Goal: Information Seeking & Learning: Learn about a topic

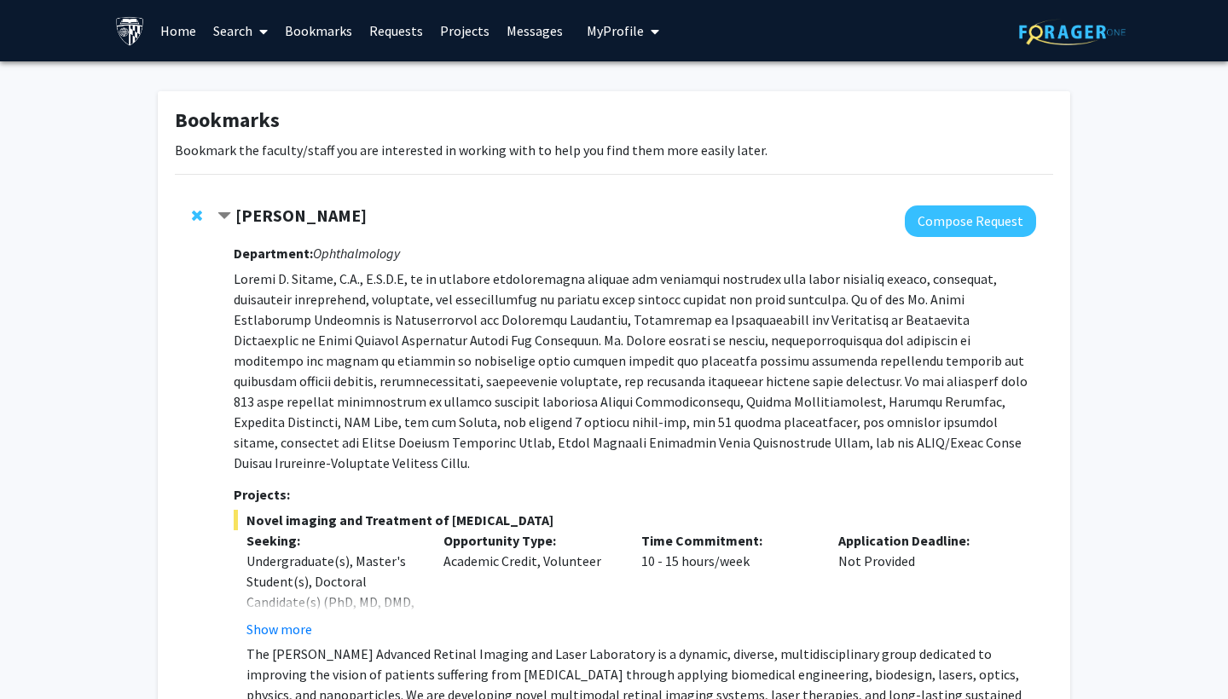
scroll to position [1025, 0]
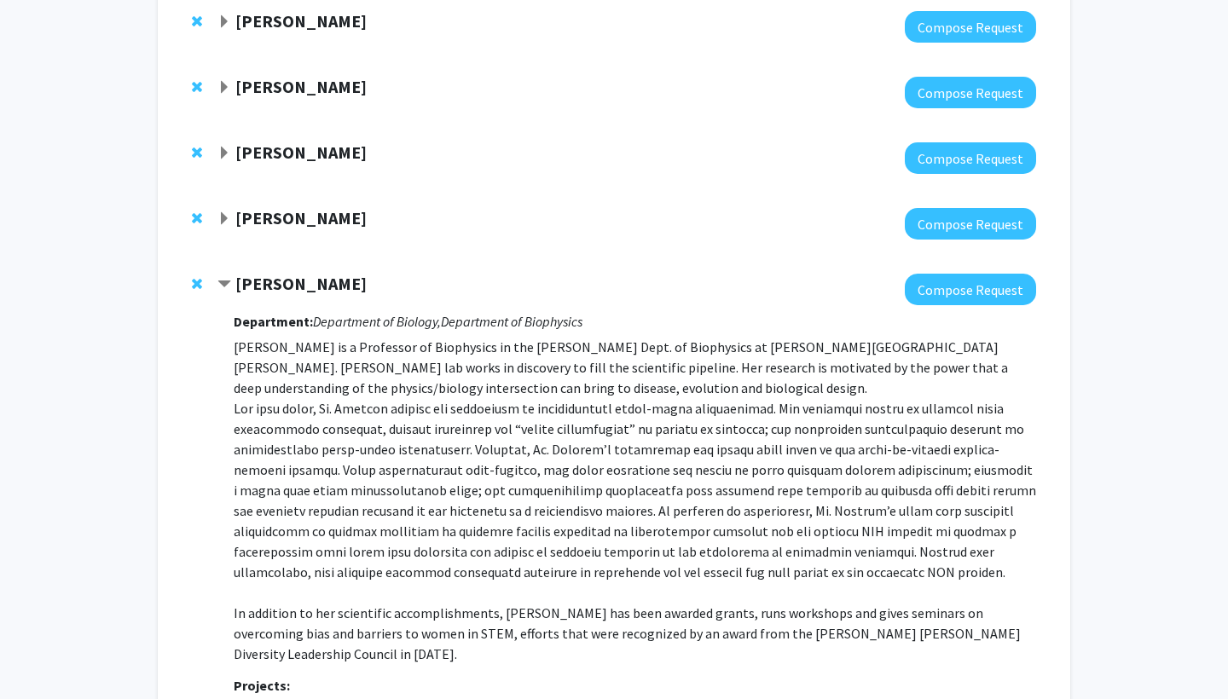
click at [221, 212] on span "Expand Fenan Rassu Bookmark" at bounding box center [225, 219] width 14 height 14
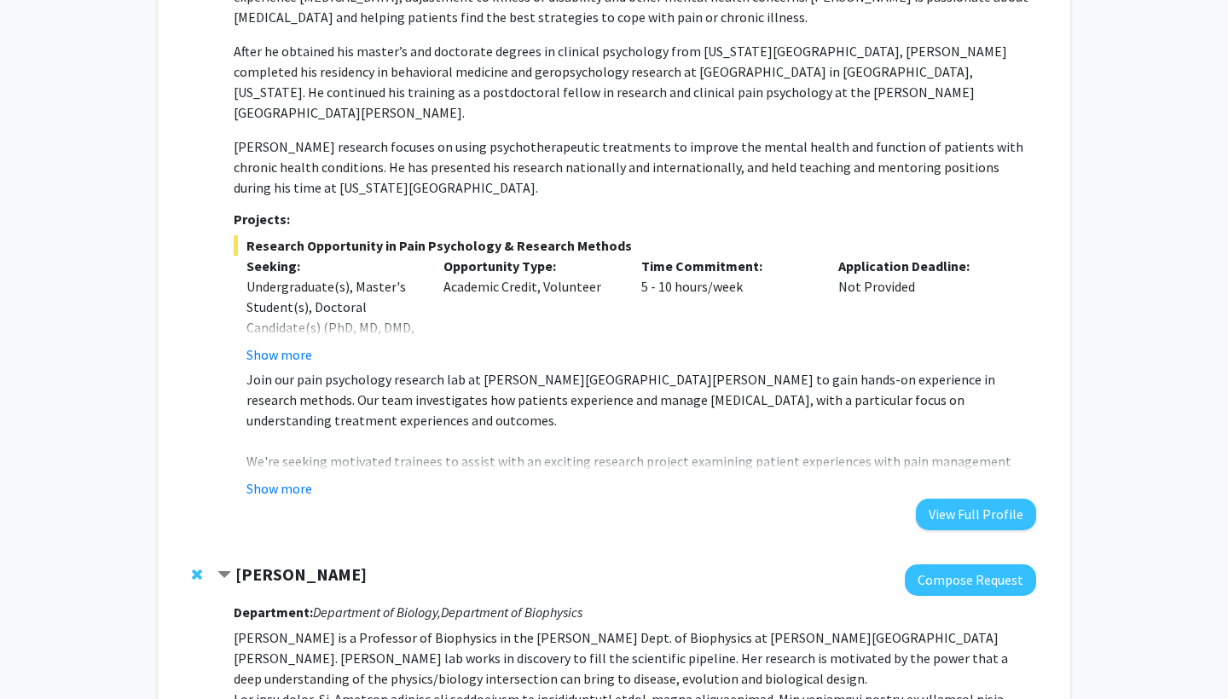
scroll to position [1331, 0]
click at [287, 479] on button "Show more" at bounding box center [280, 489] width 66 height 20
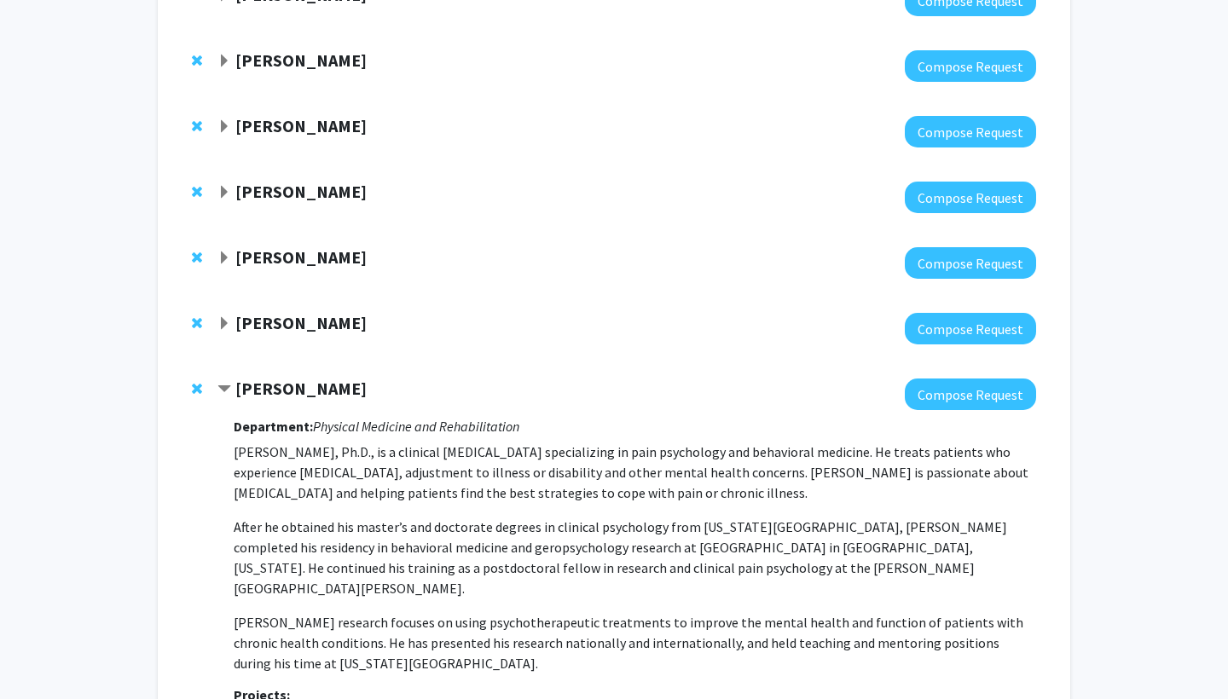
scroll to position [677, 0]
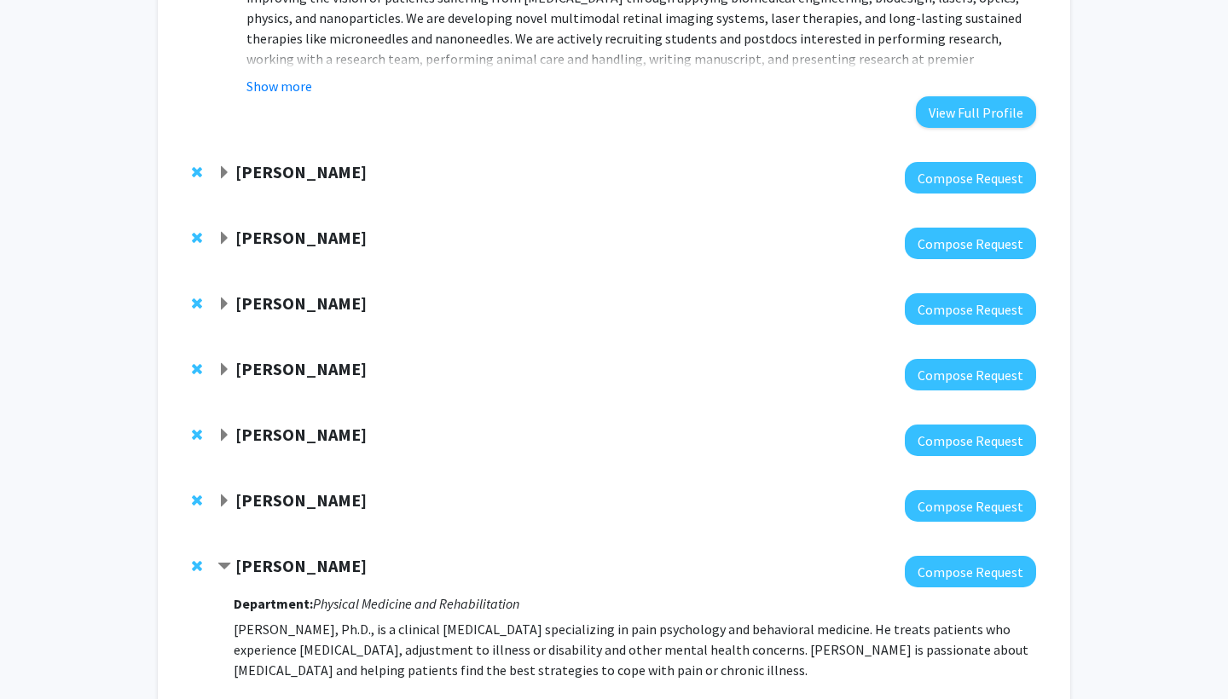
click at [220, 495] on span "Expand Yu-Hsiang Hsieh Bookmark" at bounding box center [225, 502] width 14 height 14
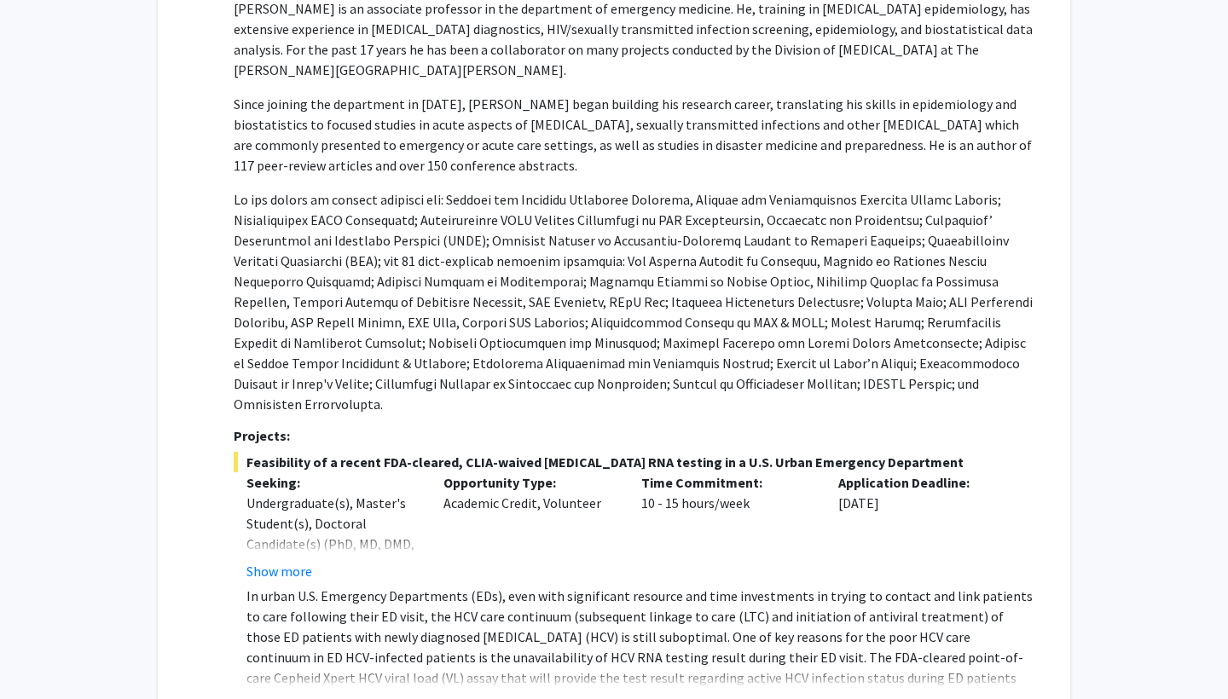
scroll to position [1235, 0]
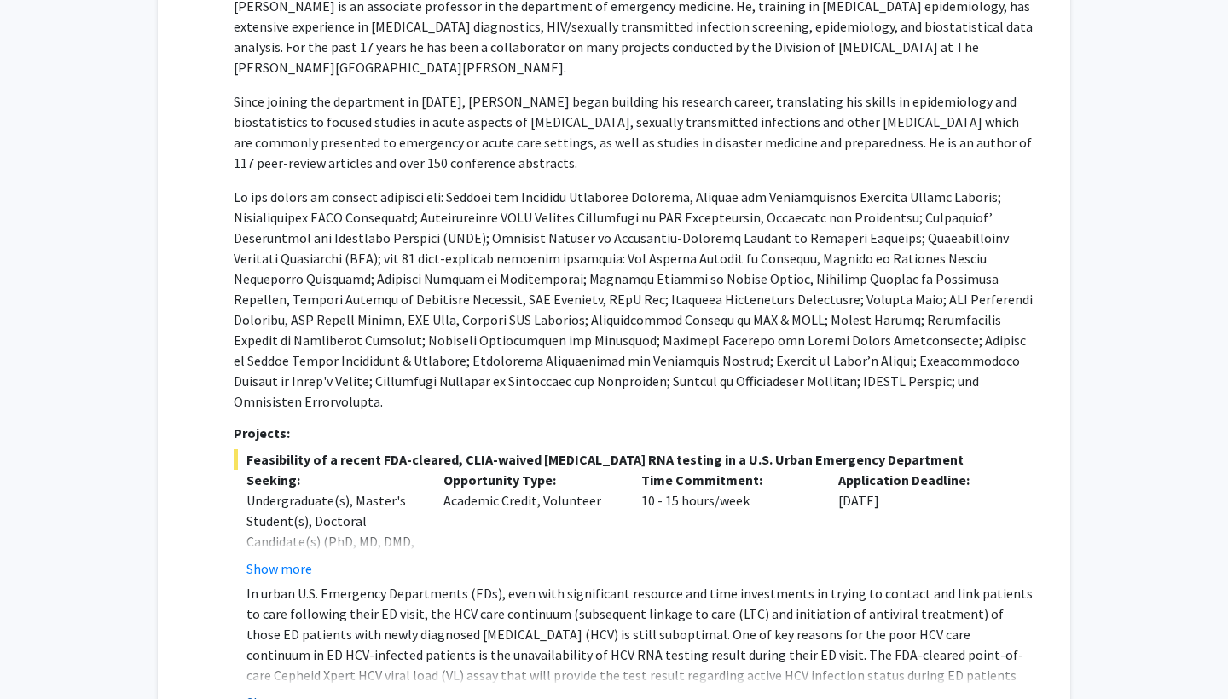
click at [300, 693] on button "Show more" at bounding box center [280, 703] width 66 height 20
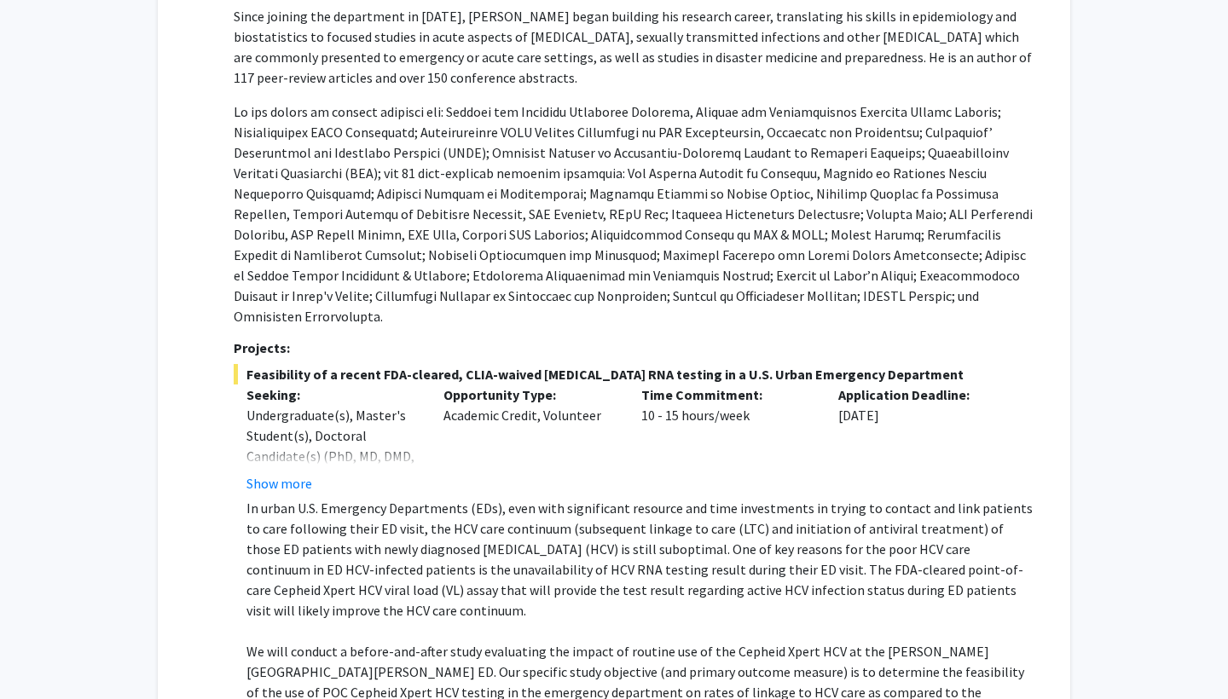
scroll to position [1321, 0]
click at [273, 473] on button "Show more" at bounding box center [280, 483] width 66 height 20
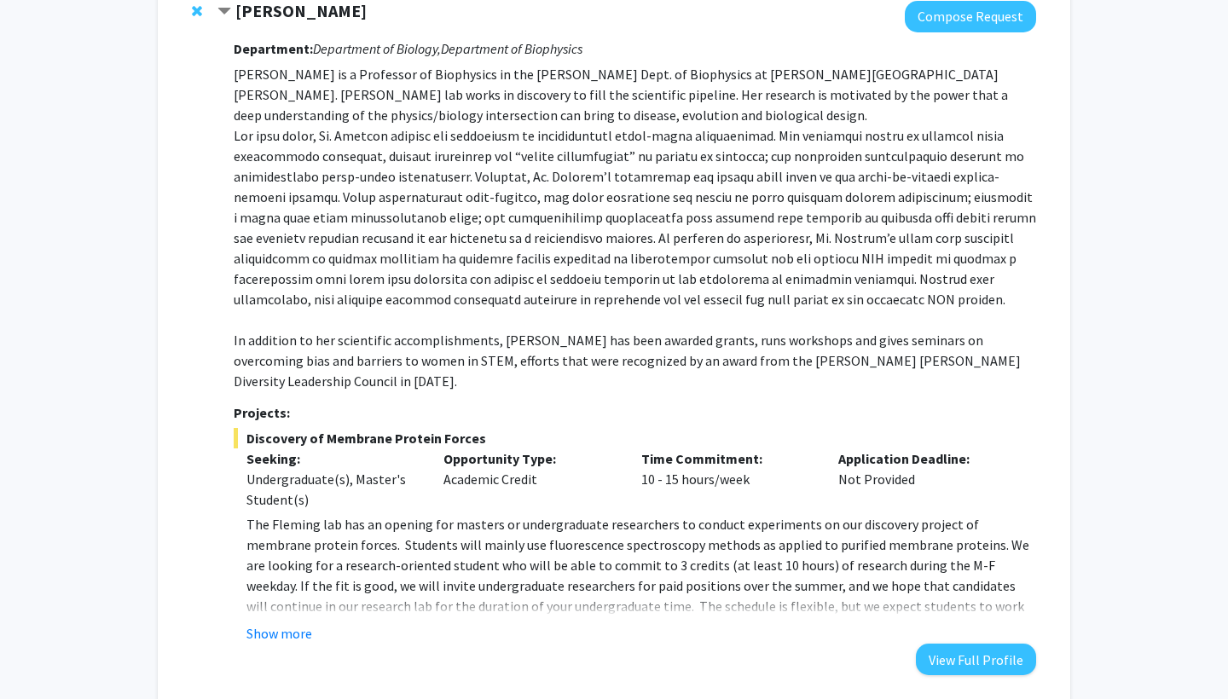
scroll to position [3184, 0]
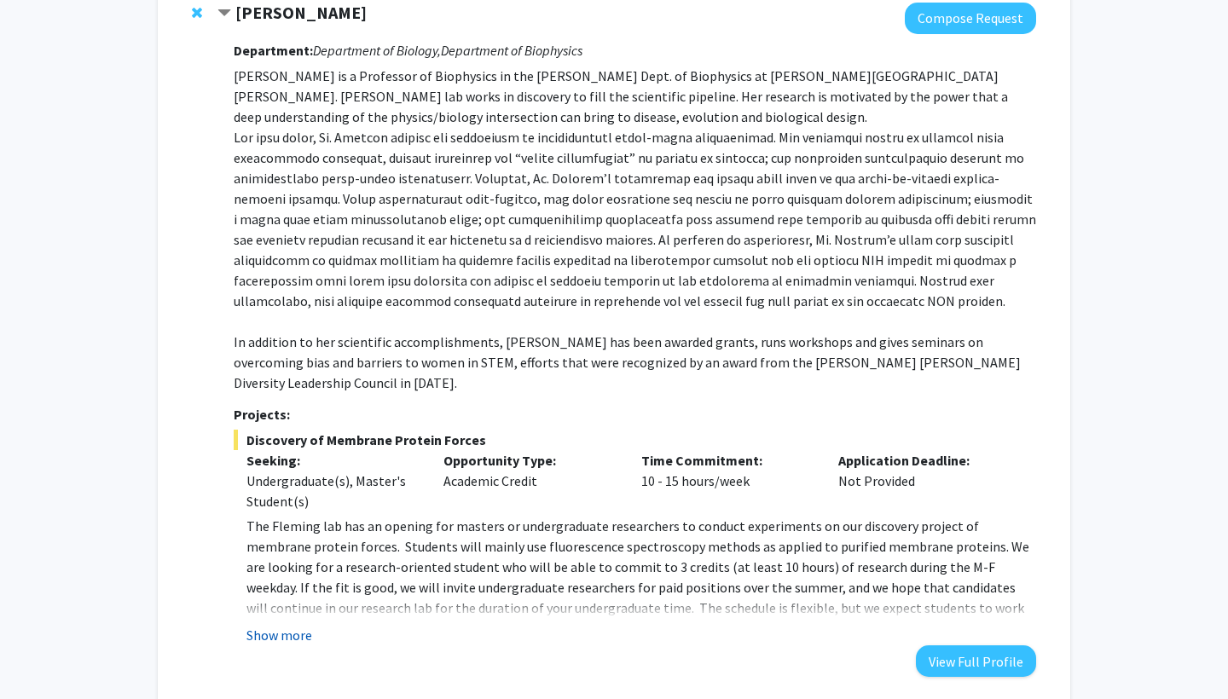
click at [302, 625] on button "Show more" at bounding box center [280, 635] width 66 height 20
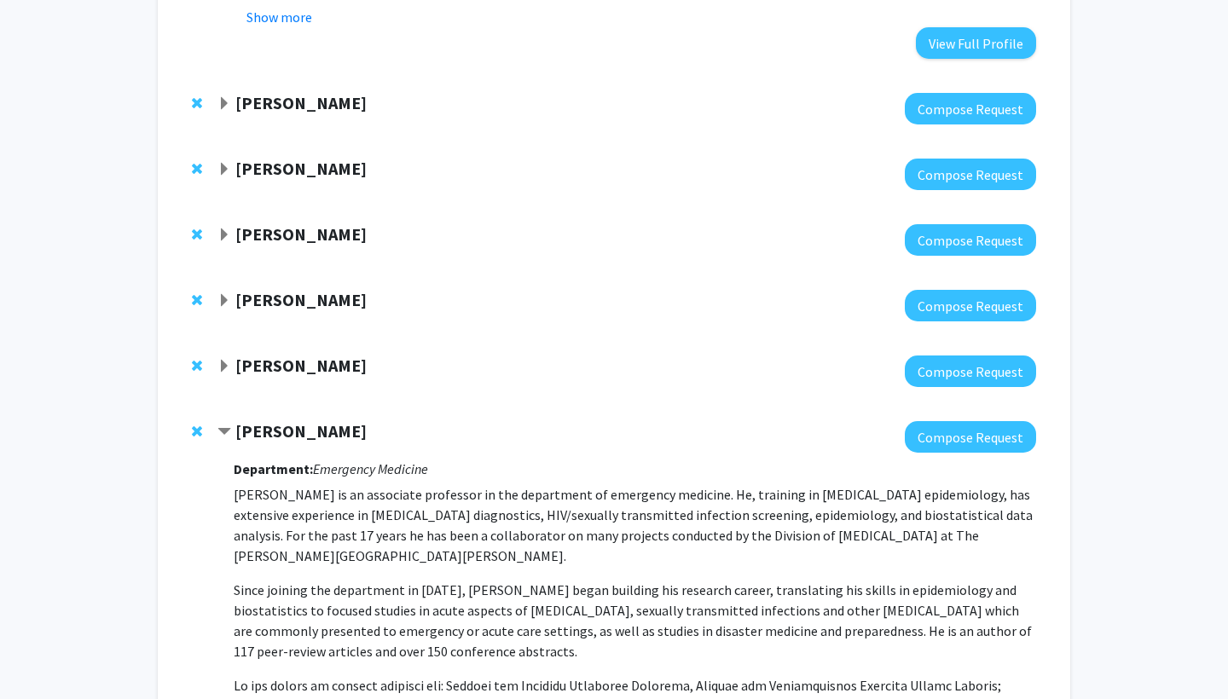
scroll to position [743, 0]
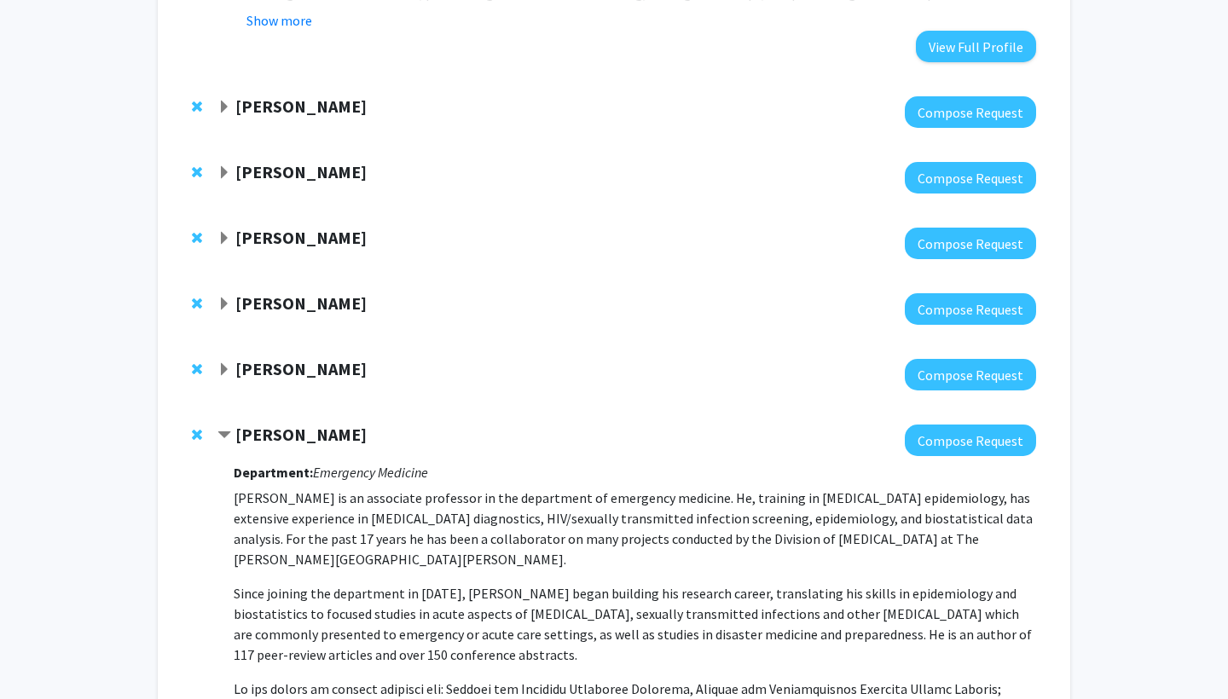
click at [313, 358] on strong "Shinuo Weng" at bounding box center [300, 368] width 131 height 21
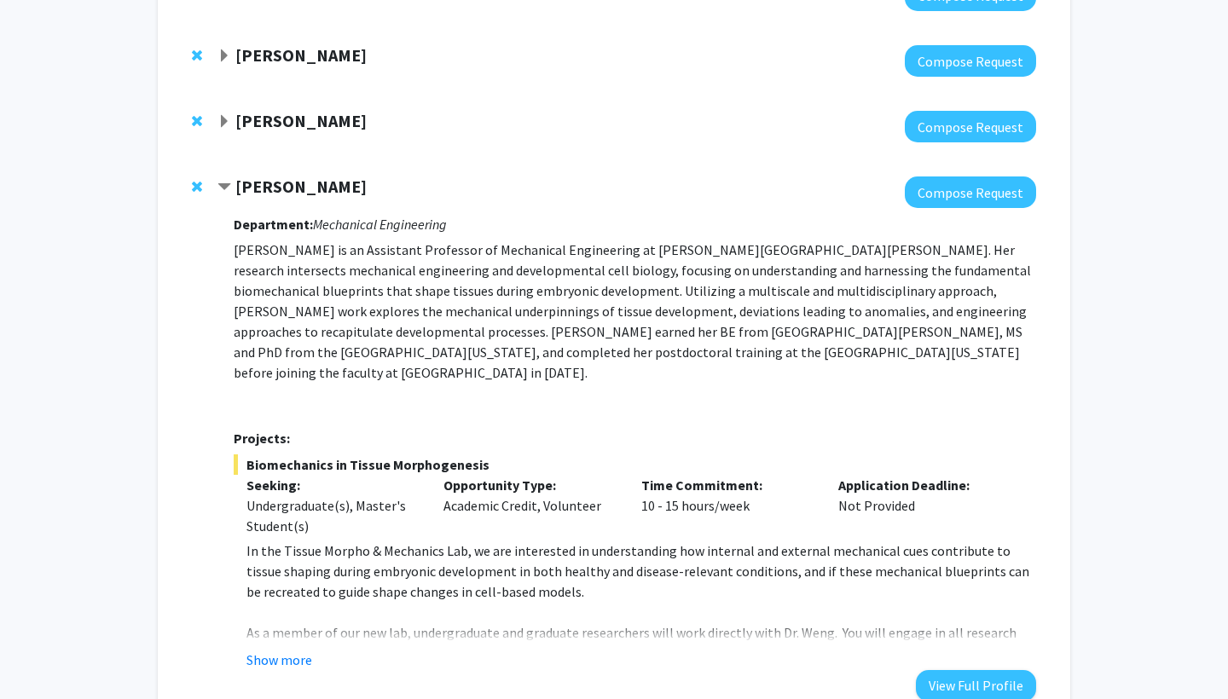
scroll to position [861, 0]
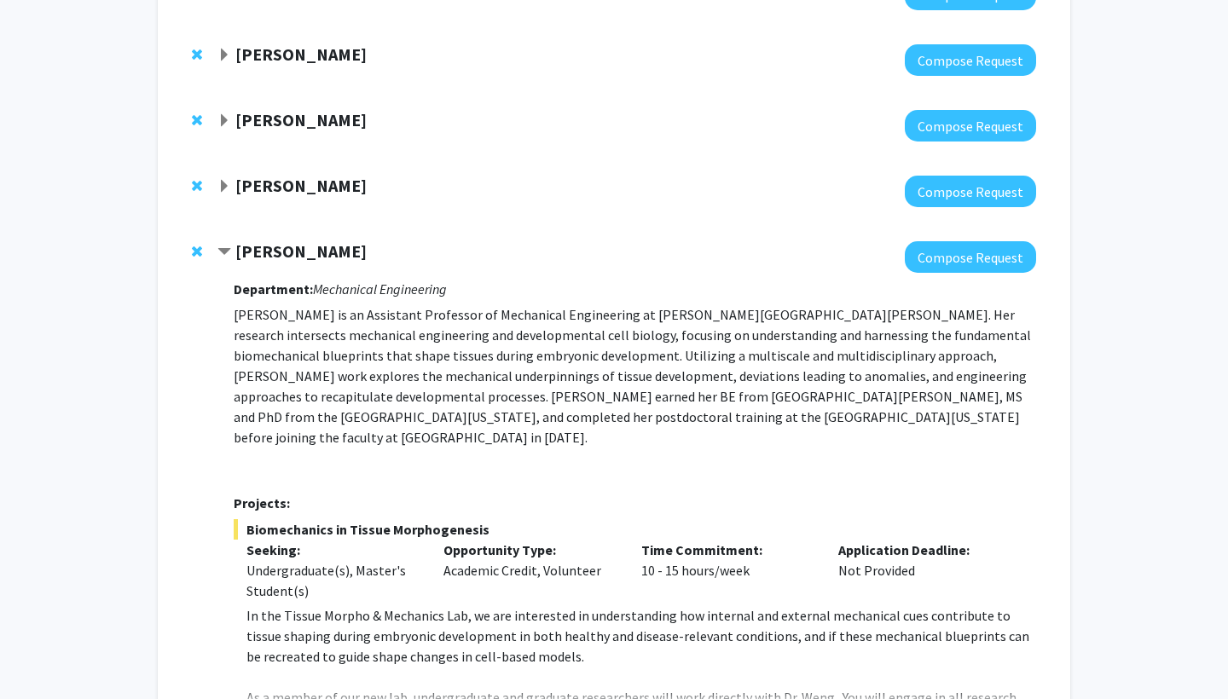
click at [287, 175] on strong "Carlos Romo" at bounding box center [300, 185] width 131 height 21
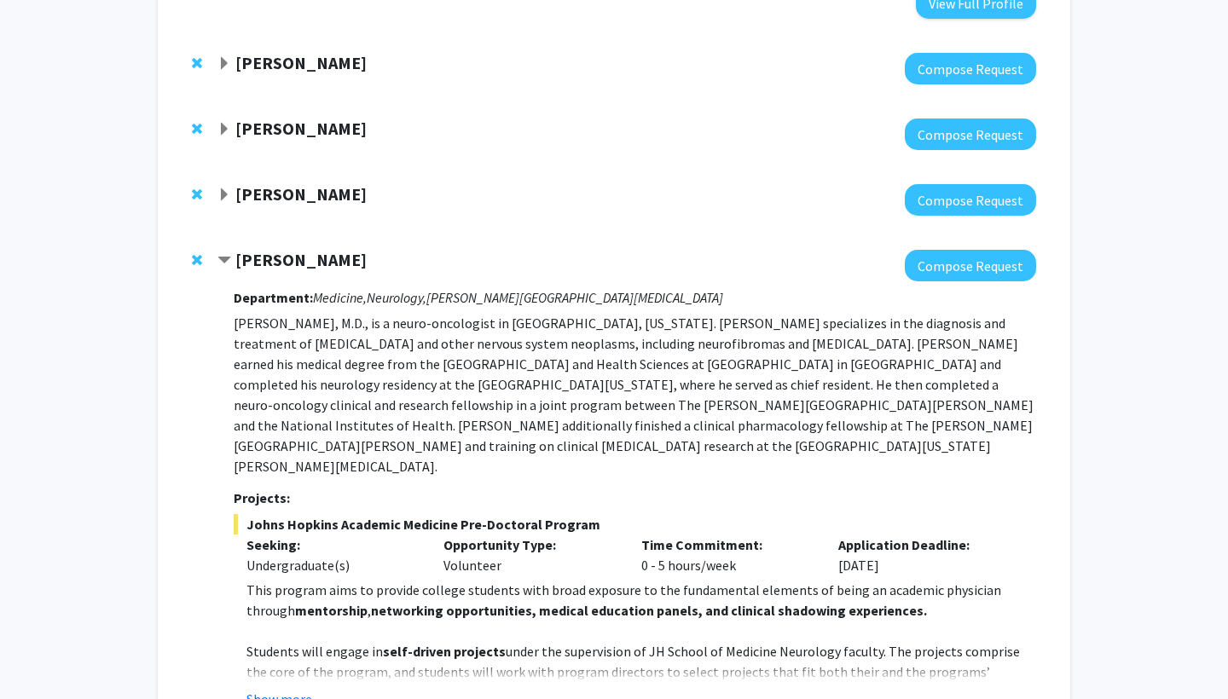
scroll to position [734, 0]
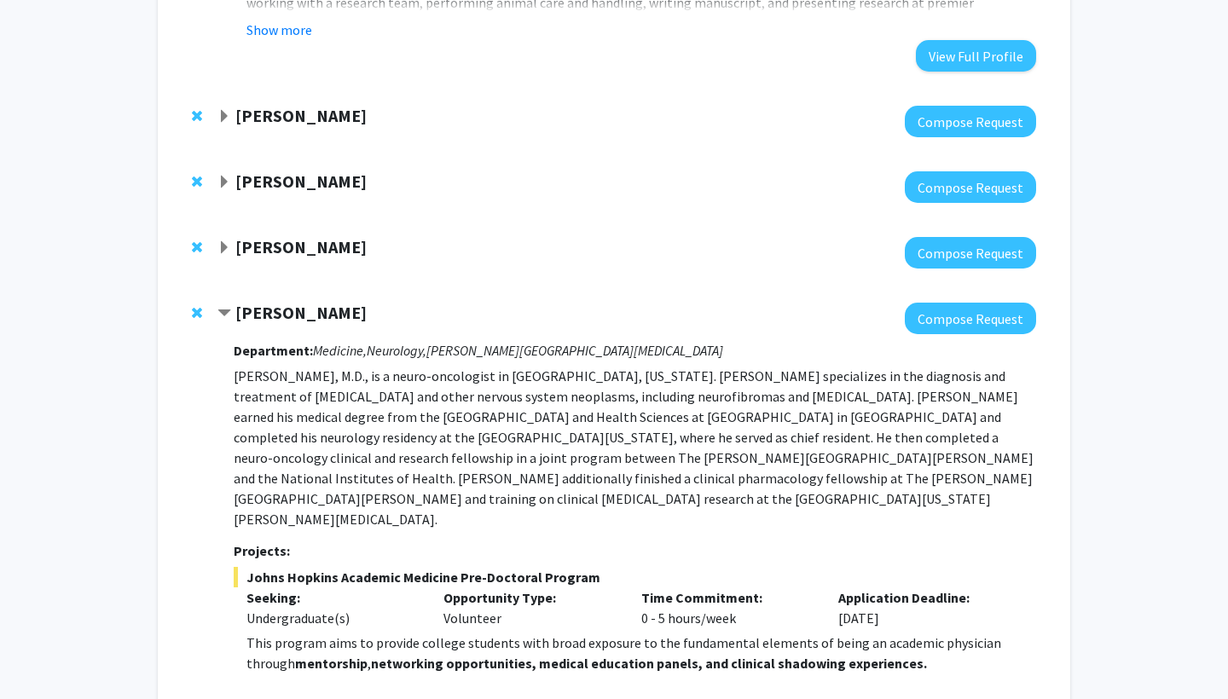
click at [324, 236] on strong "Moira-Phoebe Huet" at bounding box center [300, 246] width 131 height 21
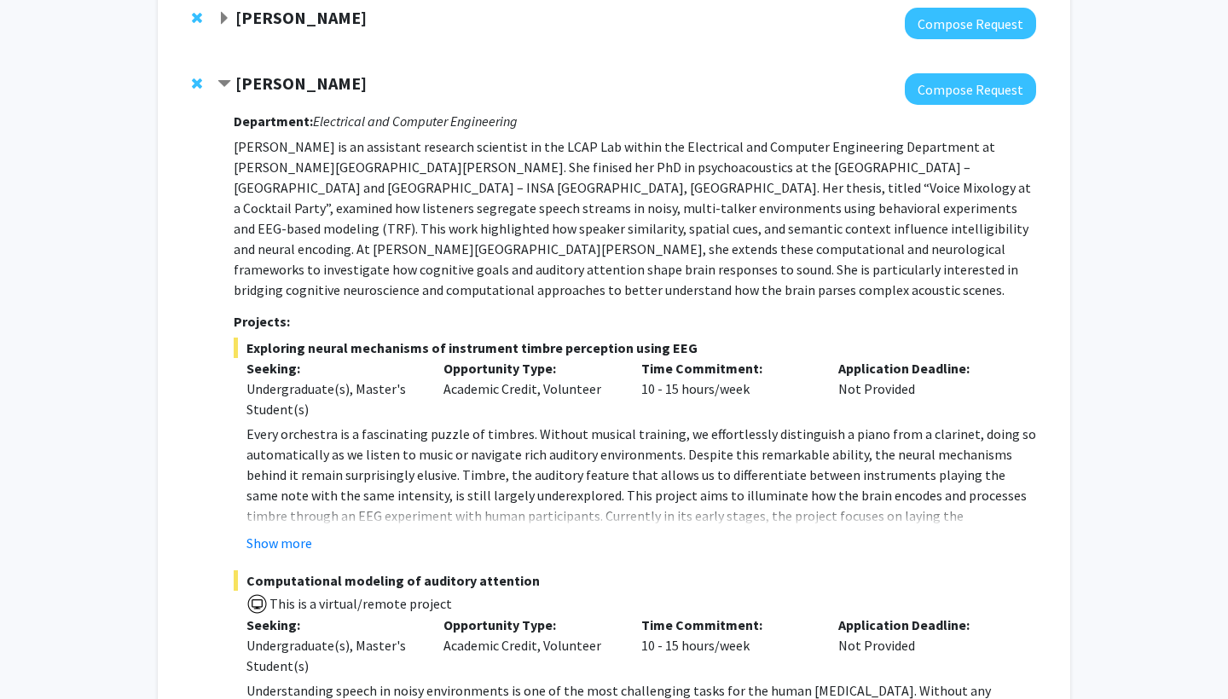
scroll to position [944, 0]
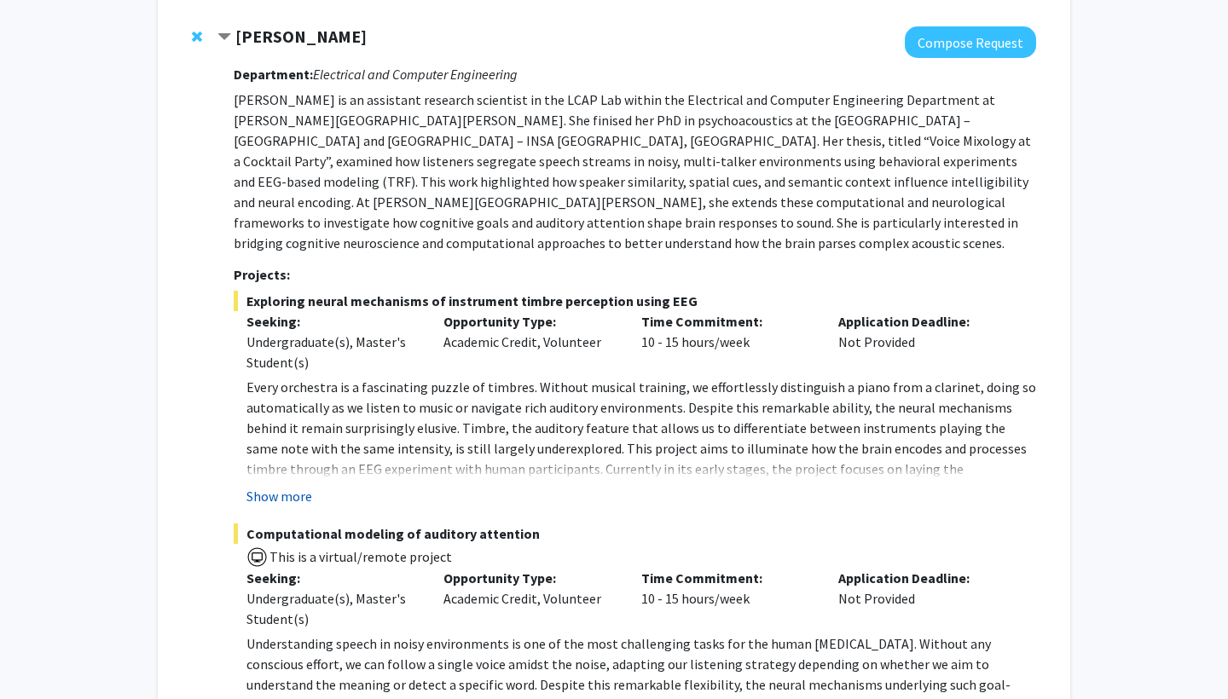
click at [283, 486] on button "Show more" at bounding box center [280, 496] width 66 height 20
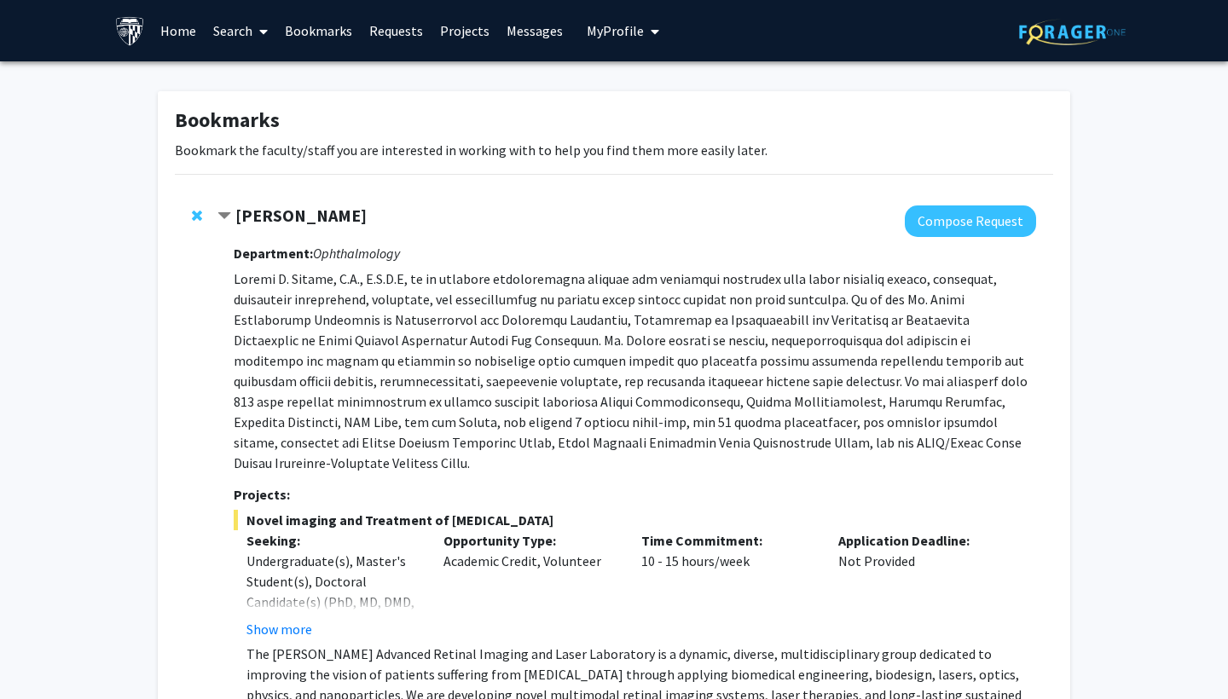
scroll to position [0, 0]
click at [280, 217] on strong "Yannis Paulus" at bounding box center [300, 215] width 131 height 21
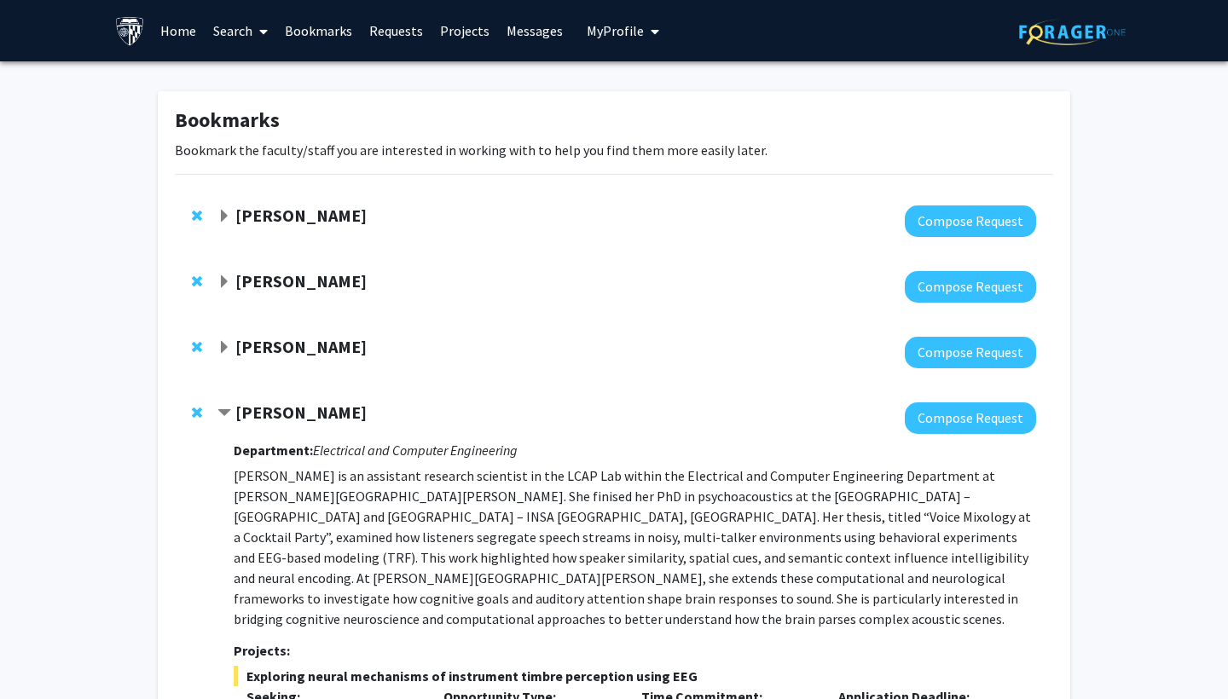
click at [300, 215] on strong "Yannis Paulus" at bounding box center [300, 215] width 131 height 21
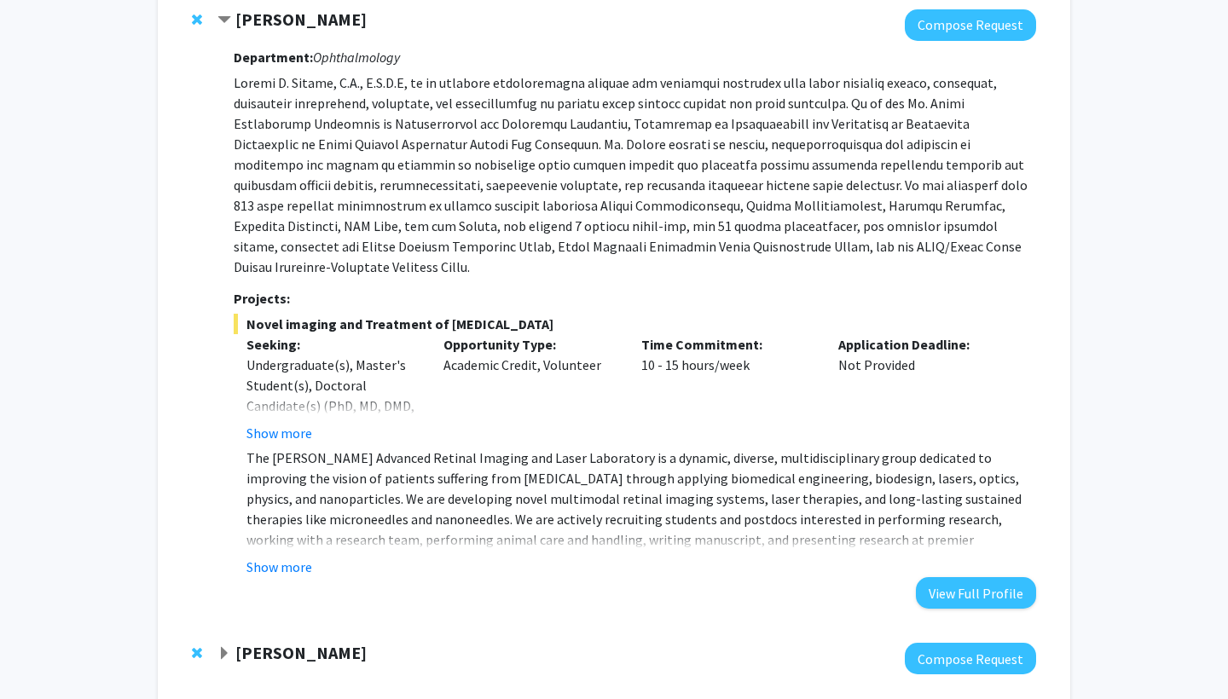
scroll to position [200, 0]
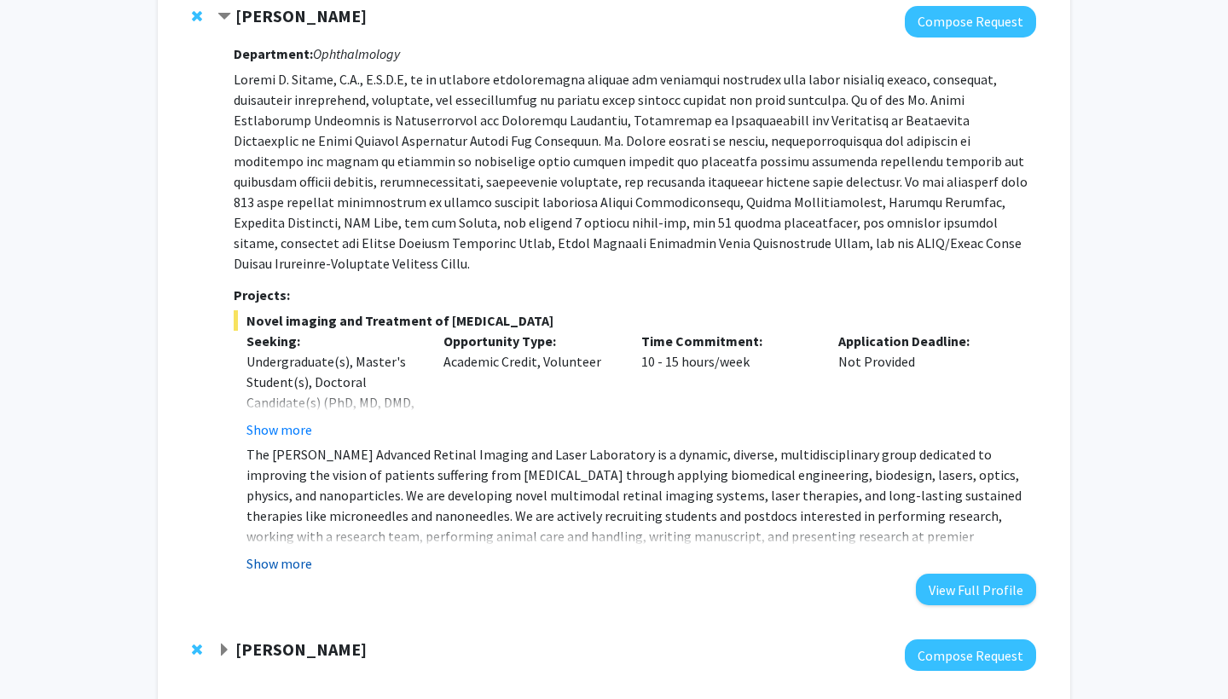
click at [293, 554] on button "Show more" at bounding box center [280, 564] width 66 height 20
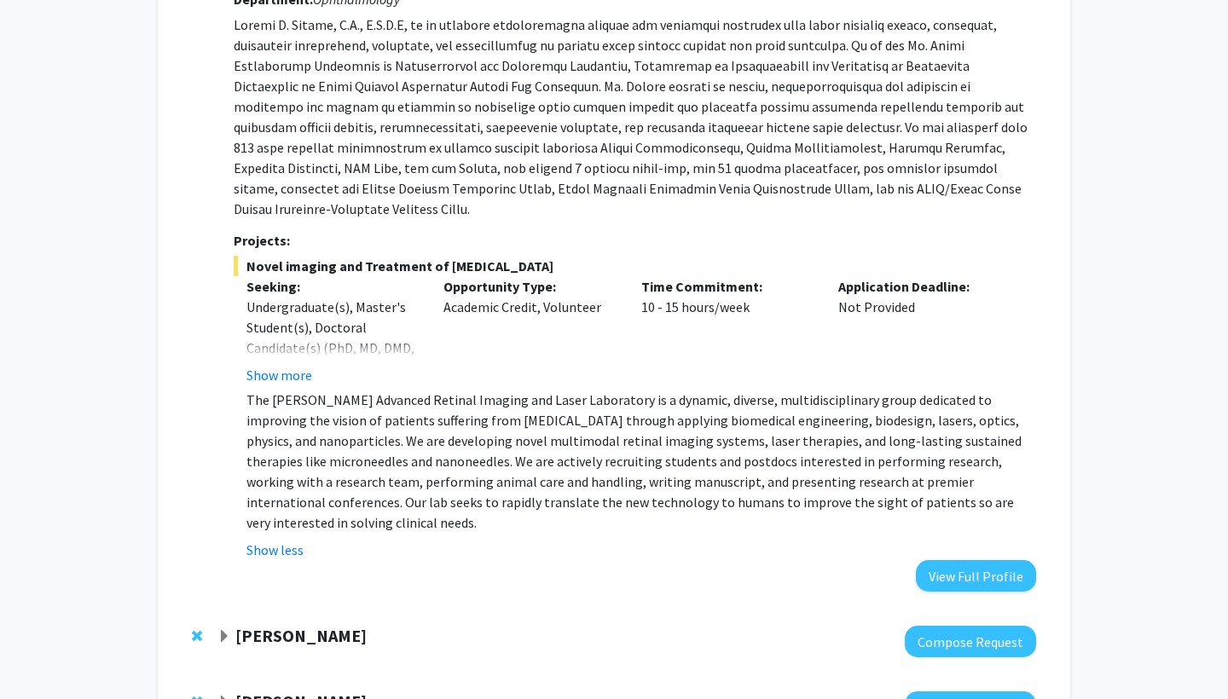
scroll to position [253, 0]
click at [973, 561] on button "View Full Profile" at bounding box center [976, 577] width 120 height 32
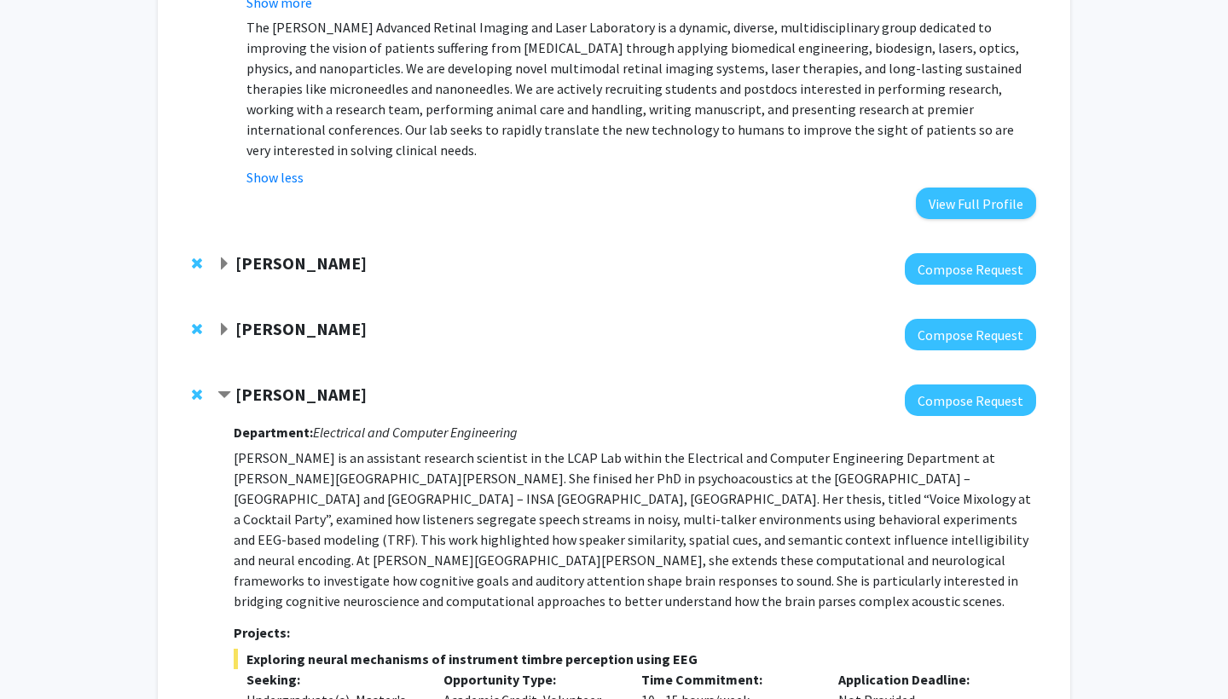
scroll to position [660, 0]
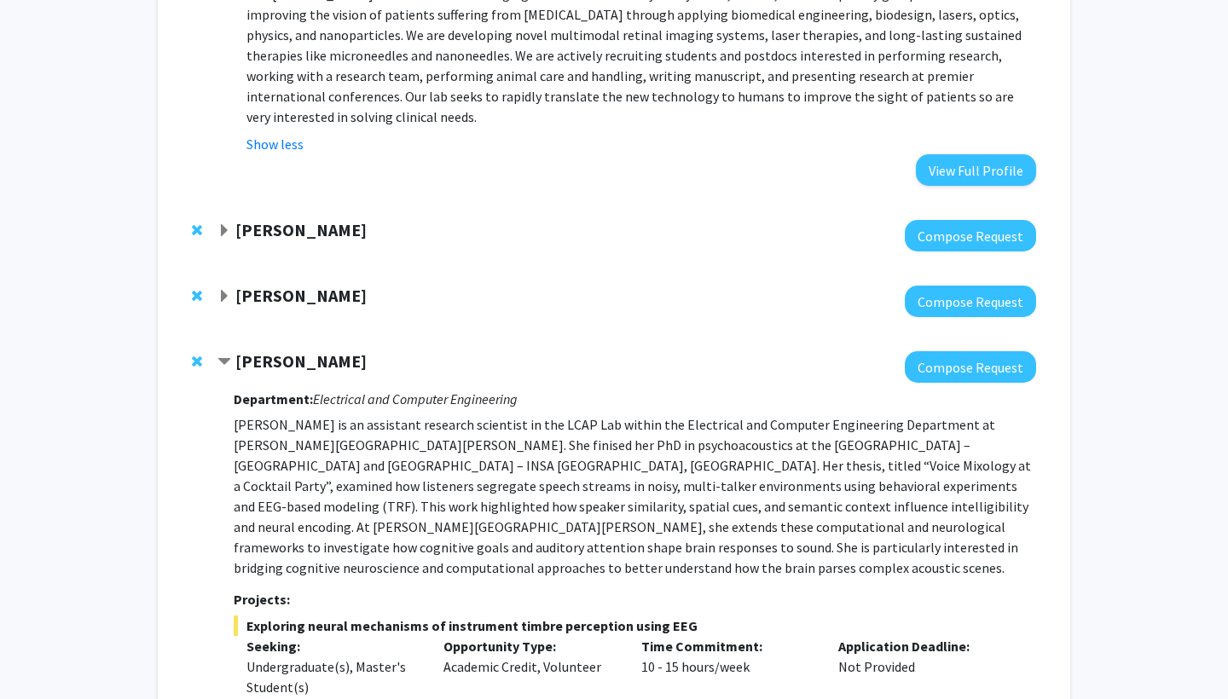
click at [302, 219] on strong "Raj Mukherjee" at bounding box center [300, 229] width 131 height 21
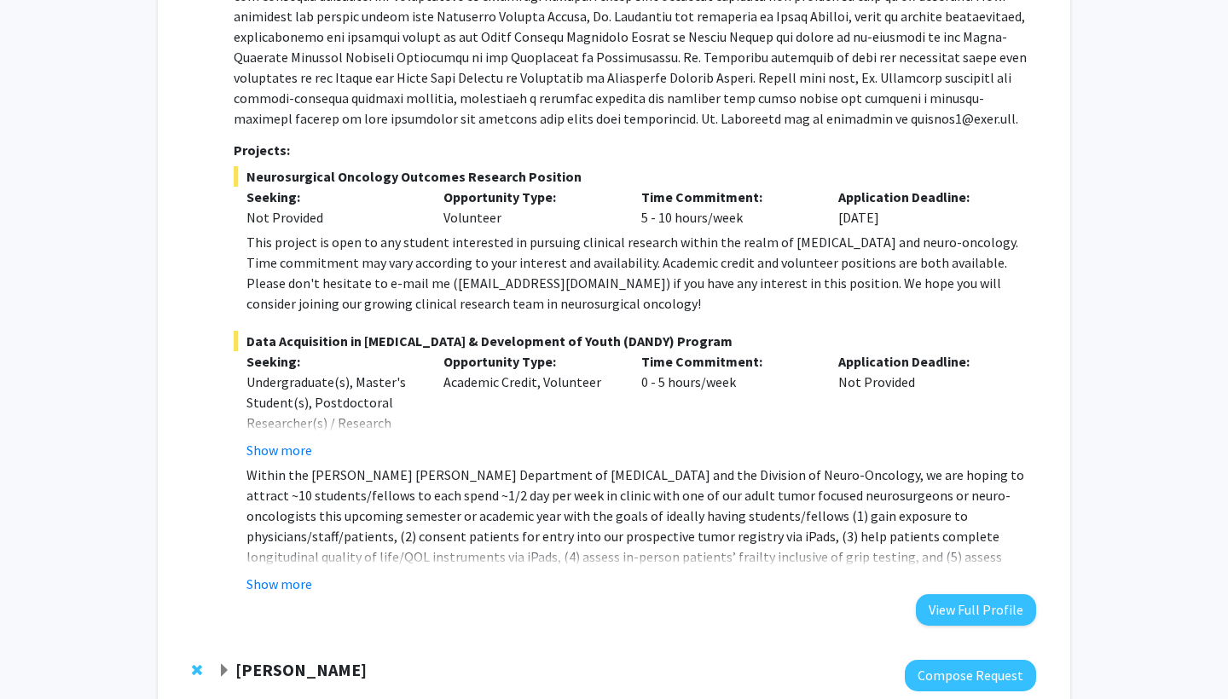
scroll to position [982, 0]
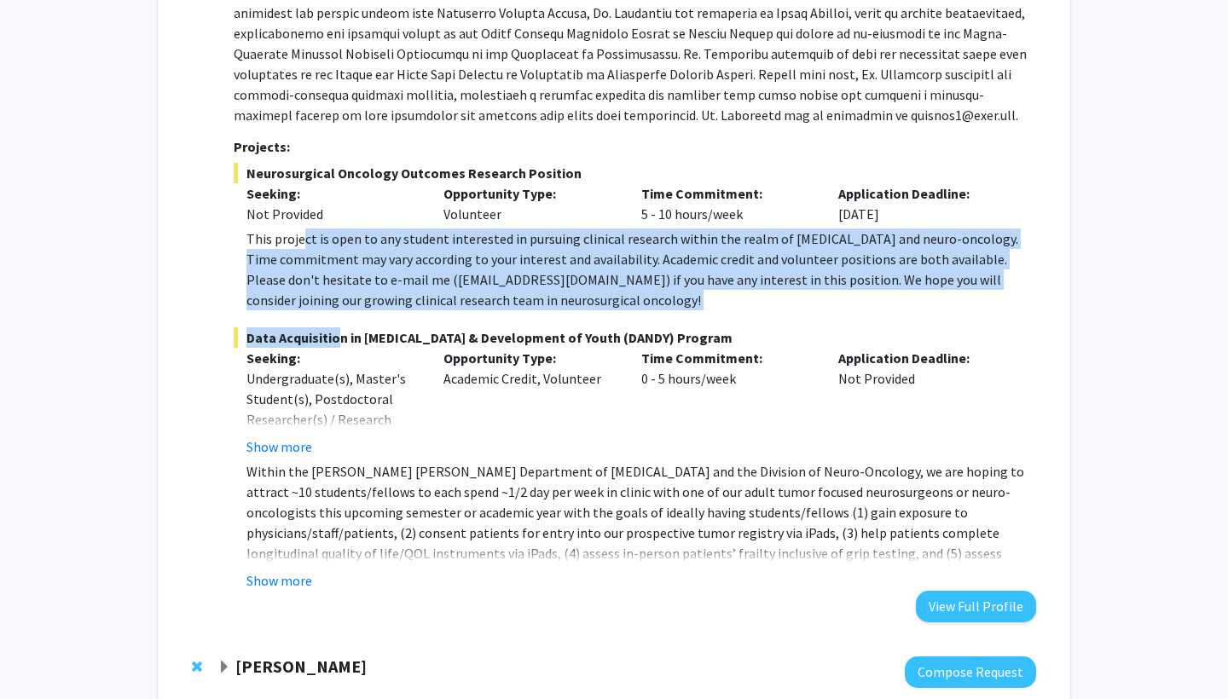
drag, startPoint x: 300, startPoint y: 206, endPoint x: 329, endPoint y: 288, distance: 87.7
click at [329, 288] on fg-project-list "Neurosurgical Oncology Outcomes Research Position Seeking: Not Provided Opportu…" at bounding box center [635, 377] width 803 height 428
click at [329, 328] on span "Data Acquisition in Neurosurgery & Development of Youth (DANDY) Program" at bounding box center [635, 338] width 803 height 20
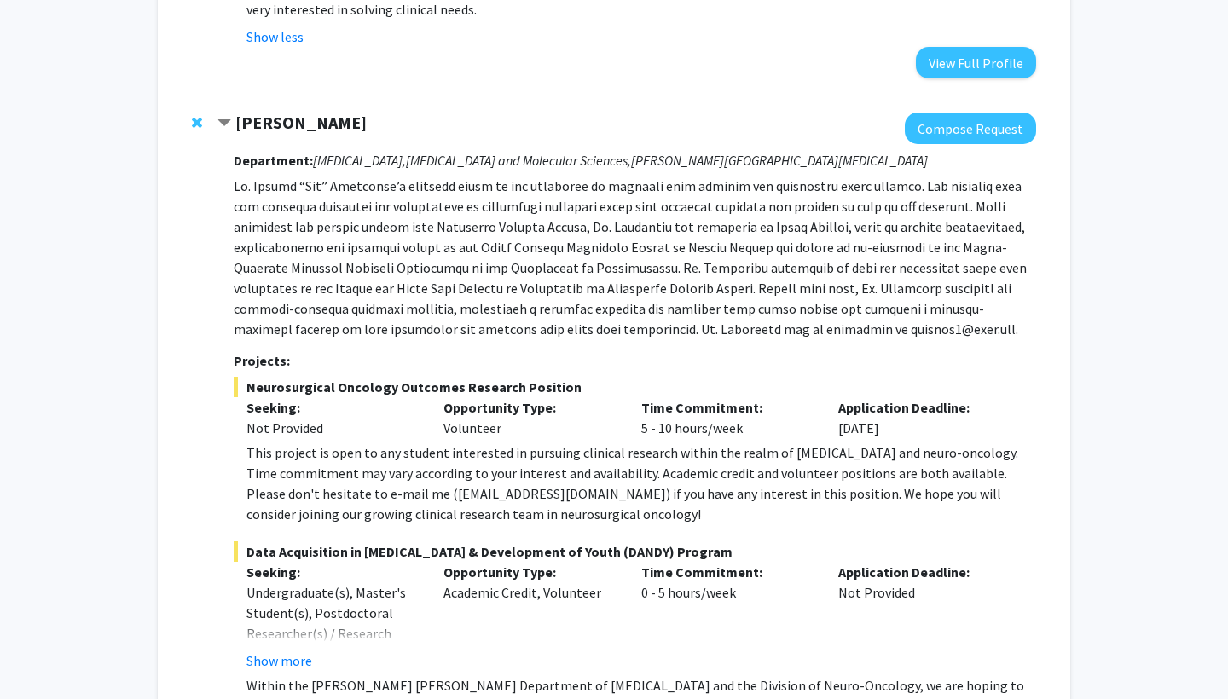
scroll to position [936, 0]
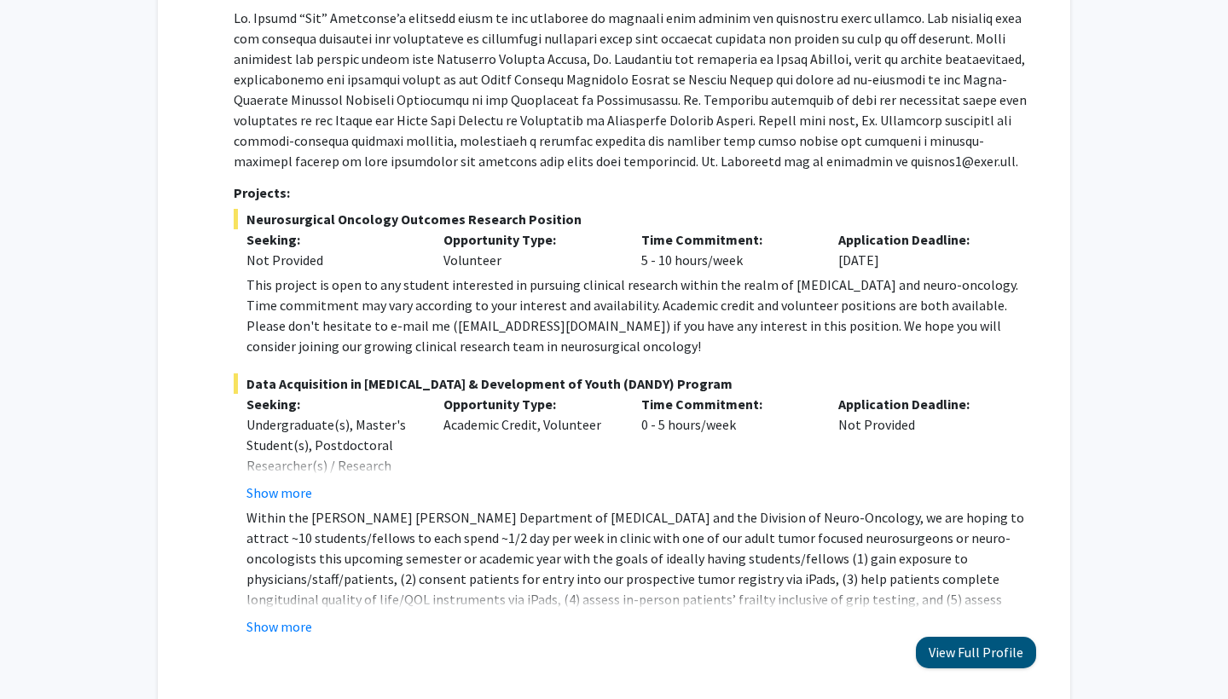
click at [971, 637] on button "View Full Profile" at bounding box center [976, 653] width 120 height 32
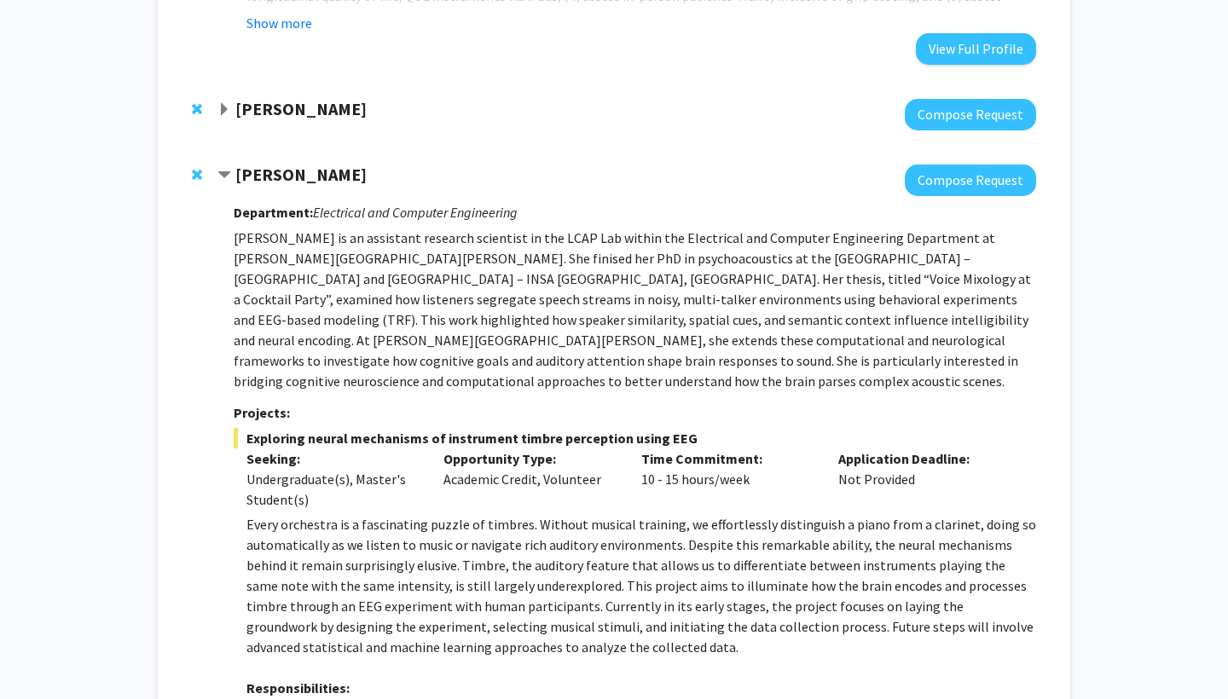
scroll to position [1582, 0]
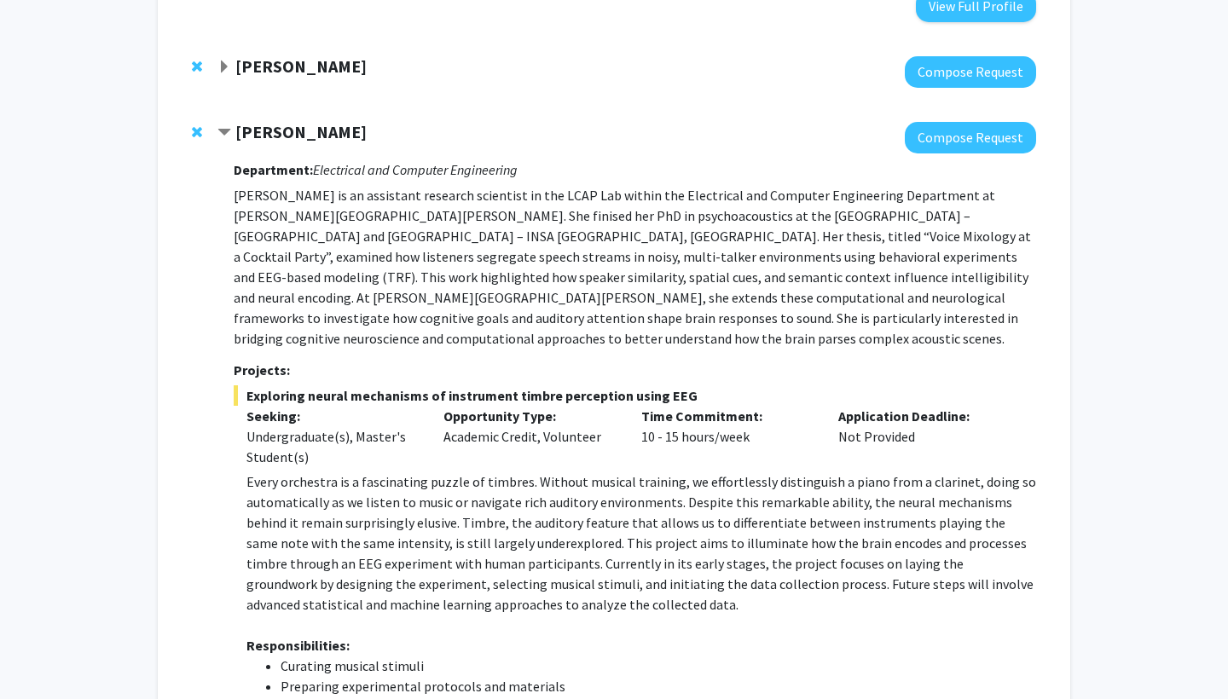
click at [319, 55] on strong "Utthara Nayar" at bounding box center [300, 65] width 131 height 21
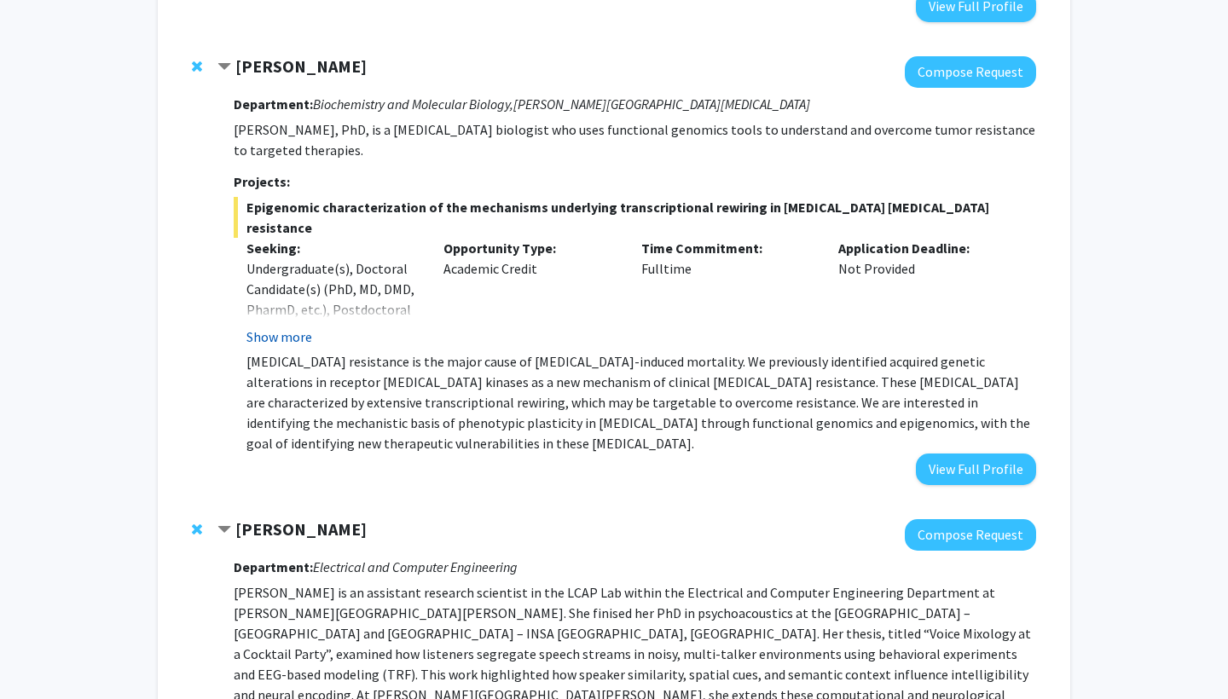
click at [293, 327] on button "Show more" at bounding box center [280, 337] width 66 height 20
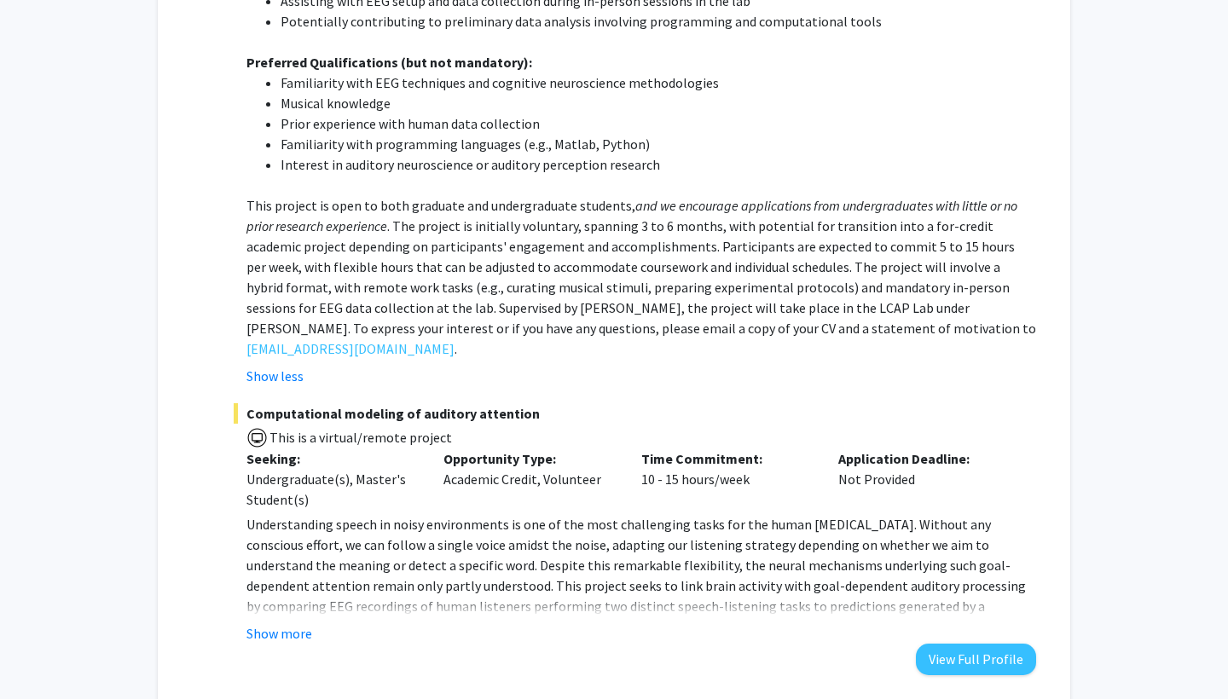
scroll to position [2750, 0]
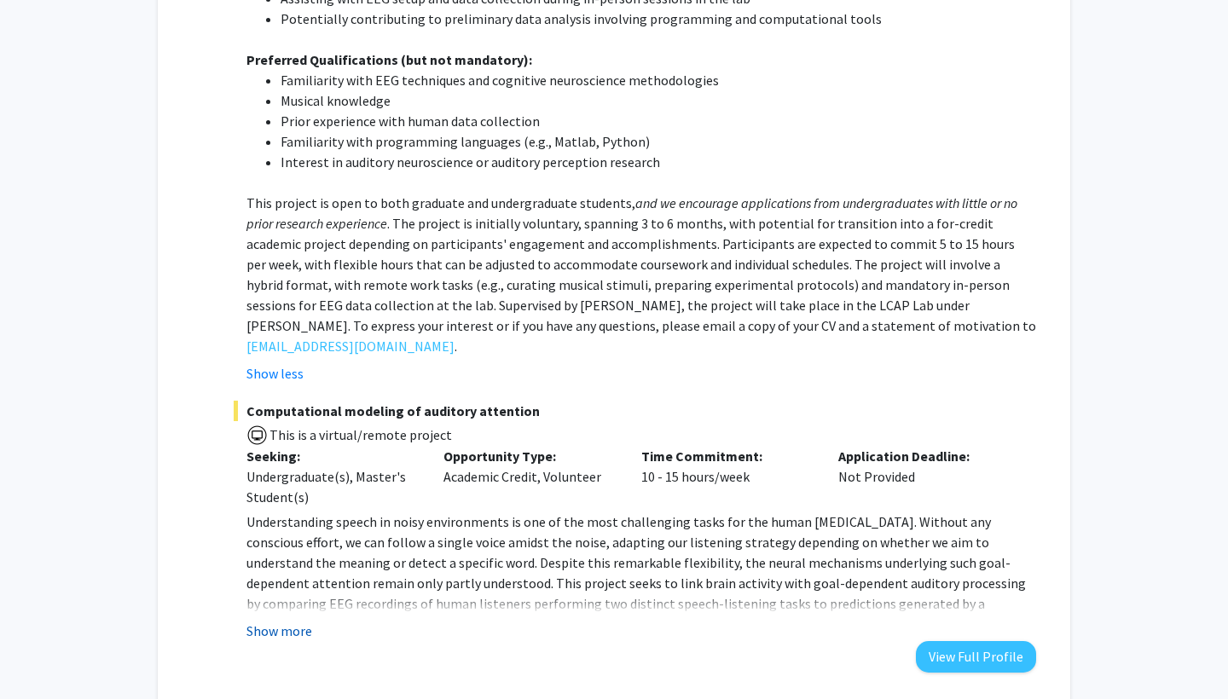
click at [292, 621] on button "Show more" at bounding box center [280, 631] width 66 height 20
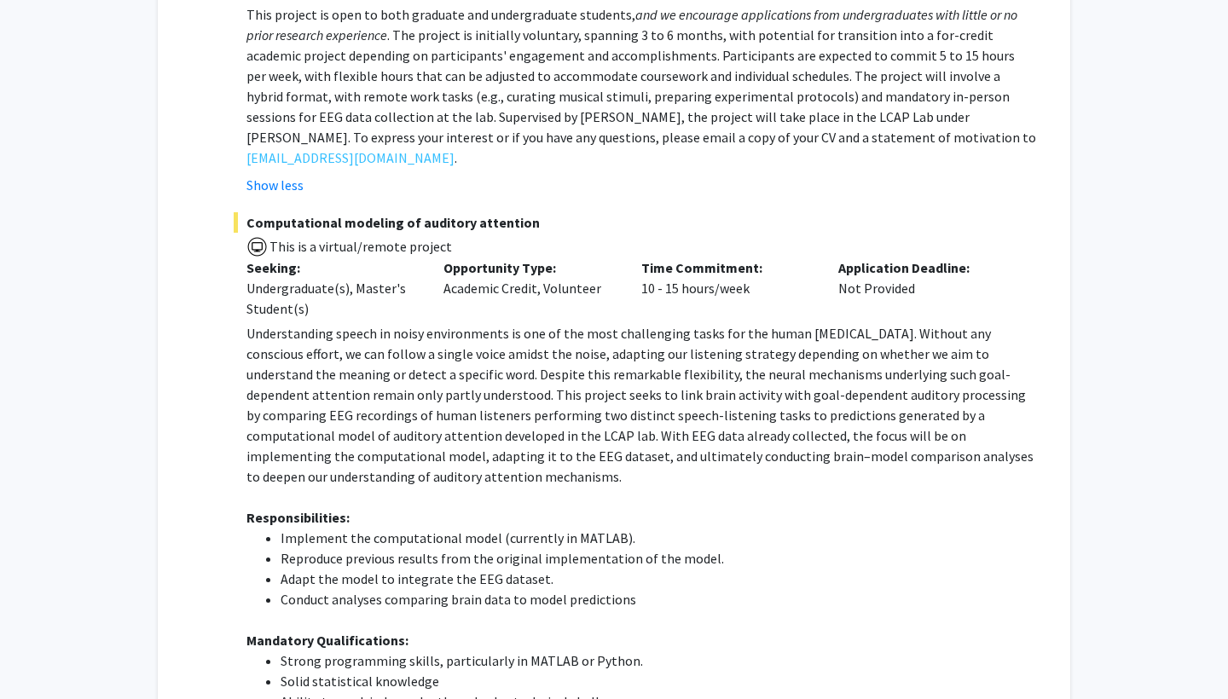
scroll to position [2939, 0]
click at [292, 630] on p "Mandatory Qualifications:" at bounding box center [642, 640] width 790 height 20
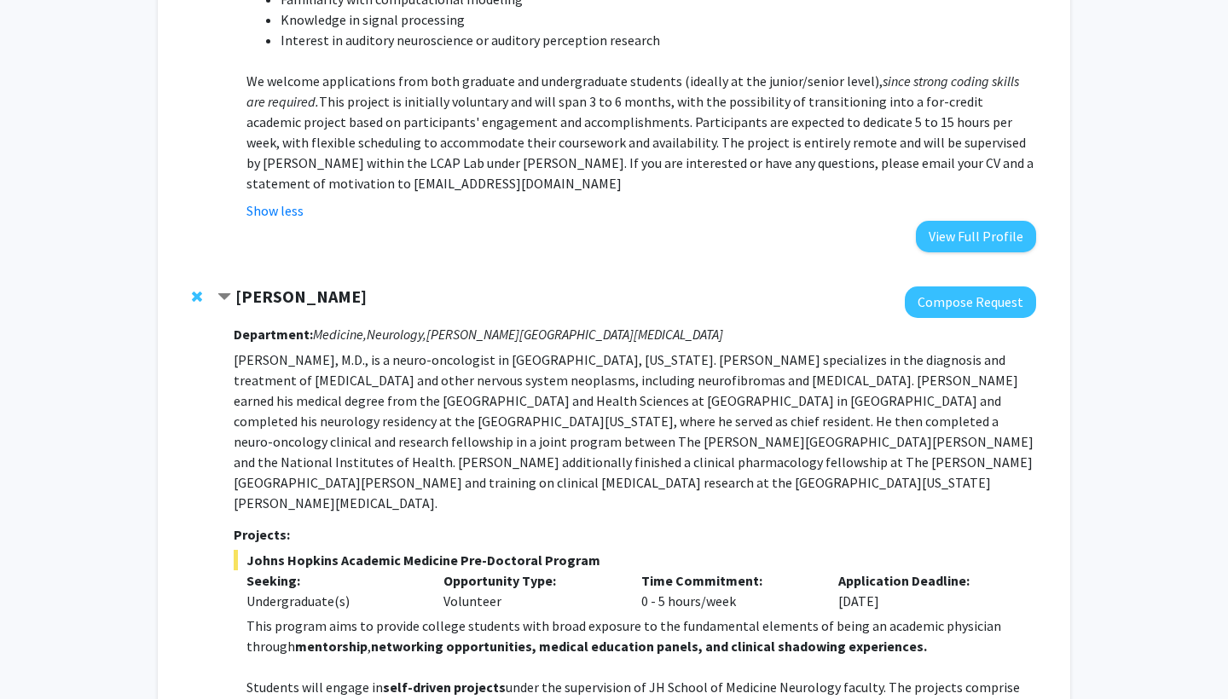
scroll to position [3704, 0]
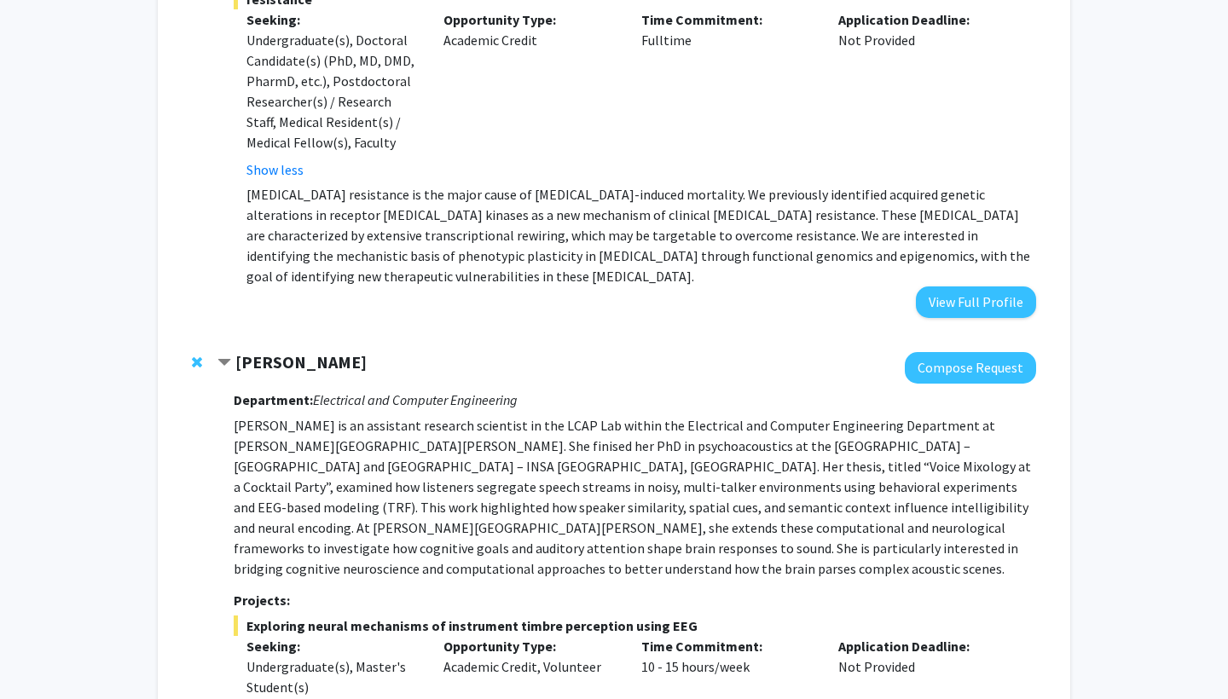
scroll to position [1765, 0]
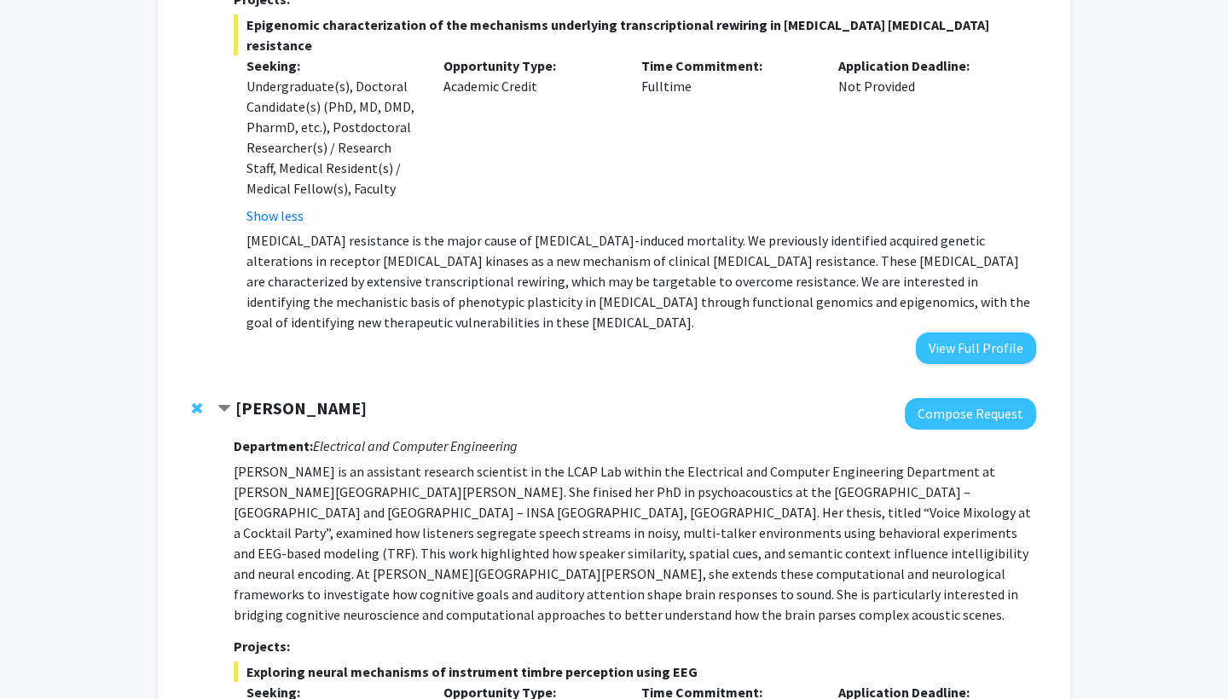
click at [305, 397] on strong "Moira-Phoebe Huet" at bounding box center [300, 407] width 131 height 21
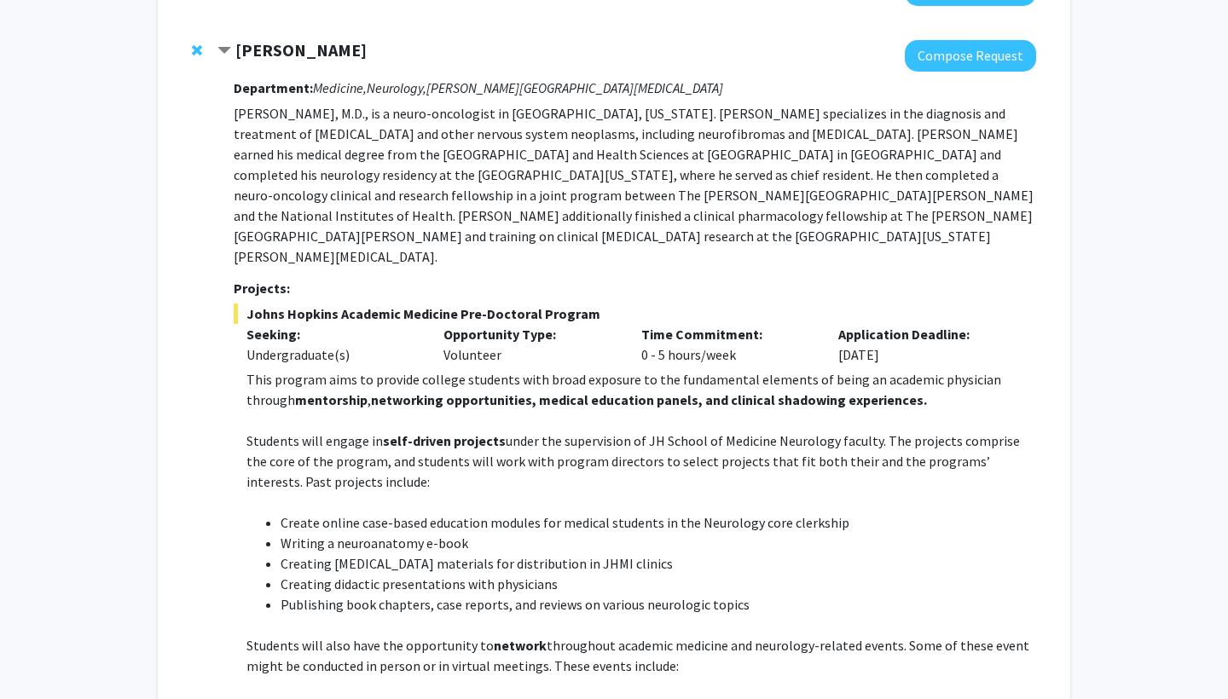
scroll to position [2189, 0]
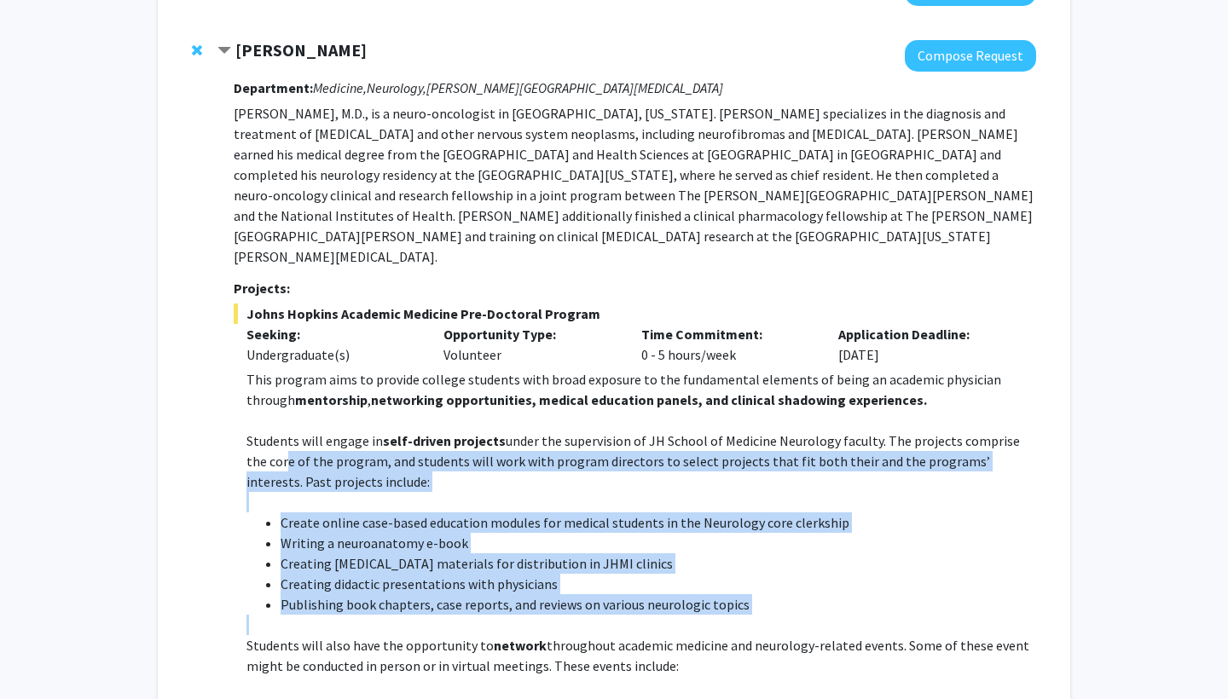
drag, startPoint x: 261, startPoint y: 339, endPoint x: 329, endPoint y: 502, distance: 176.6
click at [329, 615] on p at bounding box center [642, 625] width 790 height 20
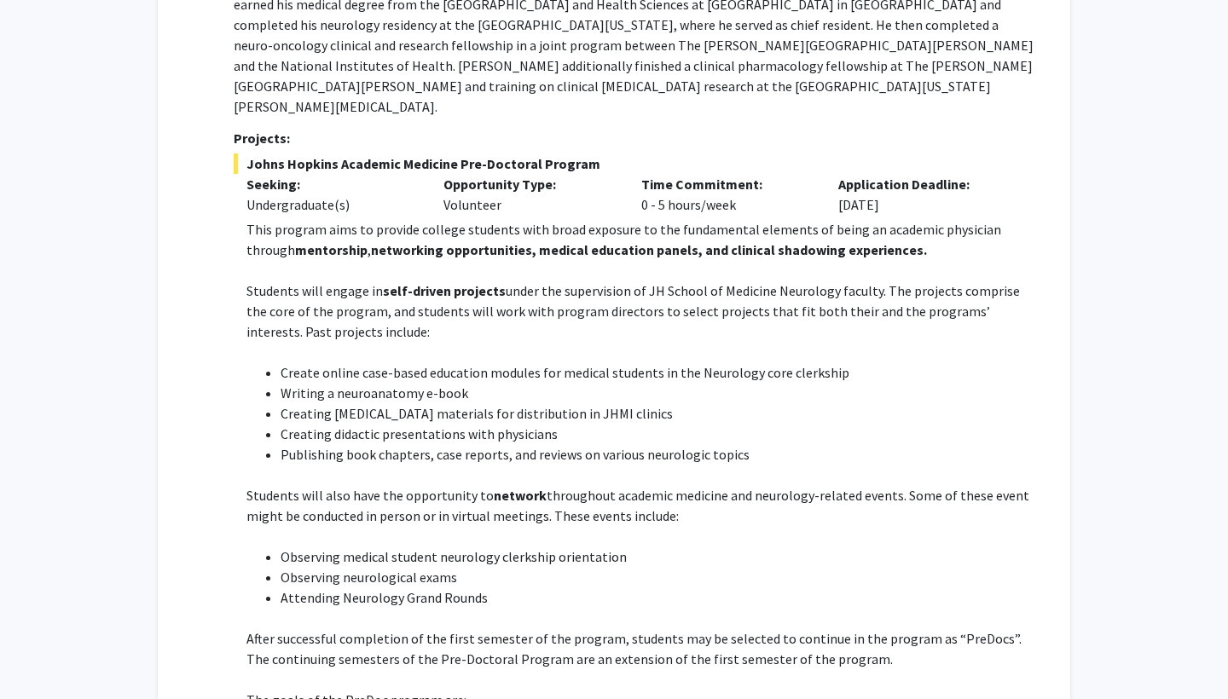
scroll to position [2341, 0]
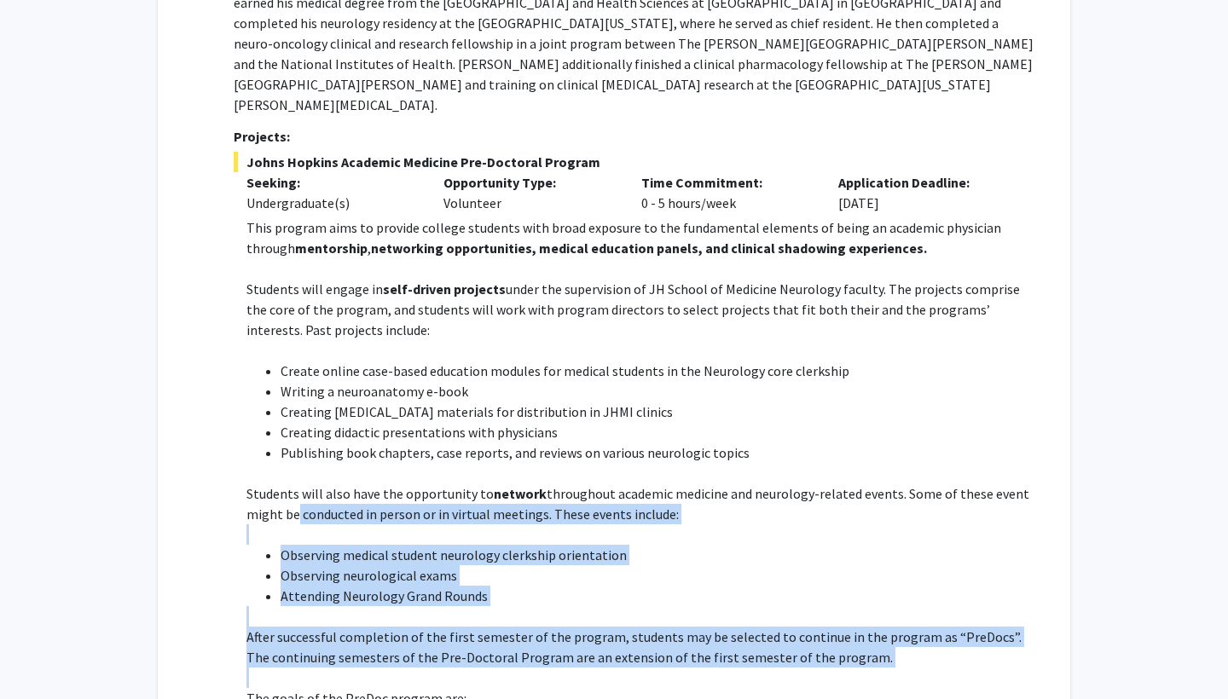
drag, startPoint x: 294, startPoint y: 382, endPoint x: 375, endPoint y: 546, distance: 182.7
click at [375, 546] on div "This program aims to provide college students with broad exposure to the fundam…" at bounding box center [642, 596] width 790 height 757
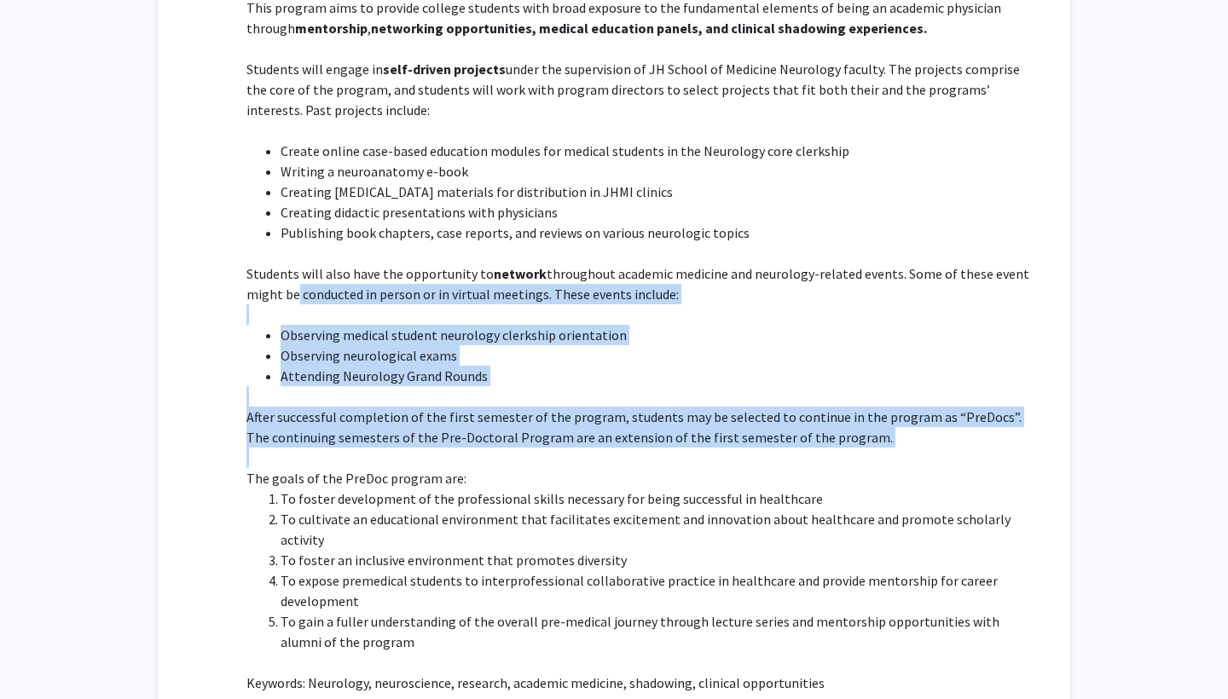
scroll to position [2563, 0]
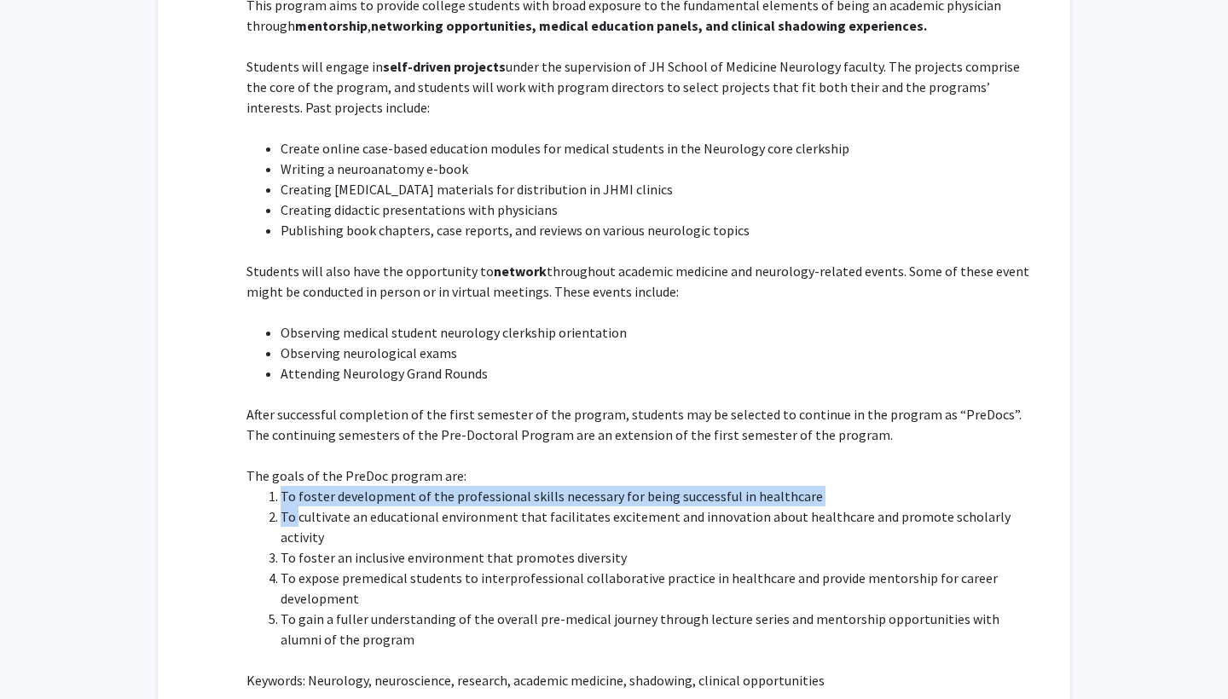
drag, startPoint x: 281, startPoint y: 370, endPoint x: 296, endPoint y: 392, distance: 27.0
click at [296, 486] on ol "To foster development of the professional skills necessary for being successful…" at bounding box center [642, 568] width 790 height 164
click at [296, 507] on li "To cultivate an educational environment that facilitates excitement and innovat…" at bounding box center [659, 527] width 756 height 41
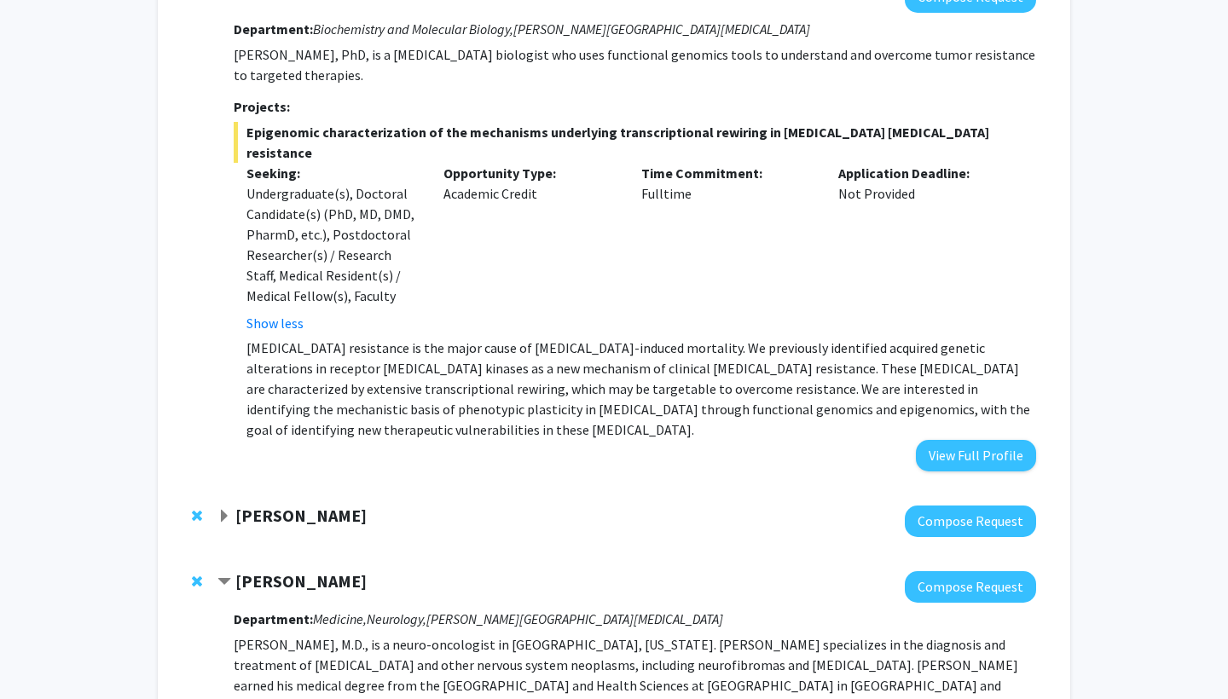
scroll to position [1604, 0]
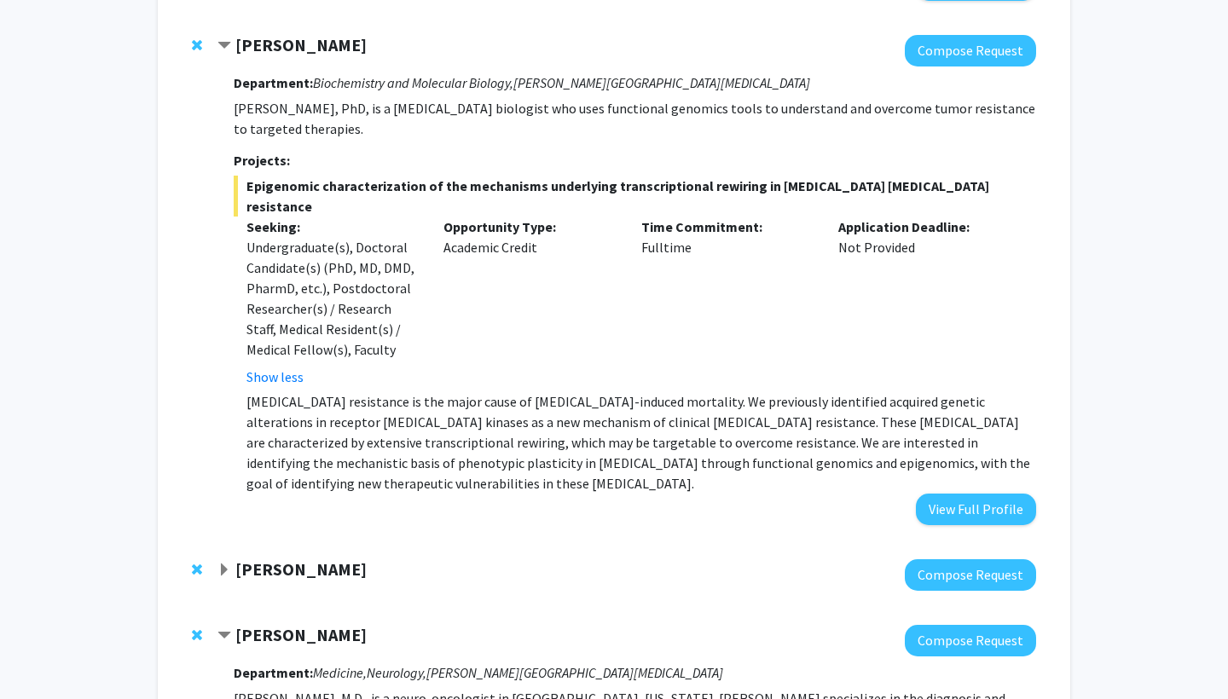
click at [289, 624] on strong "Carlos Romo" at bounding box center [300, 634] width 131 height 21
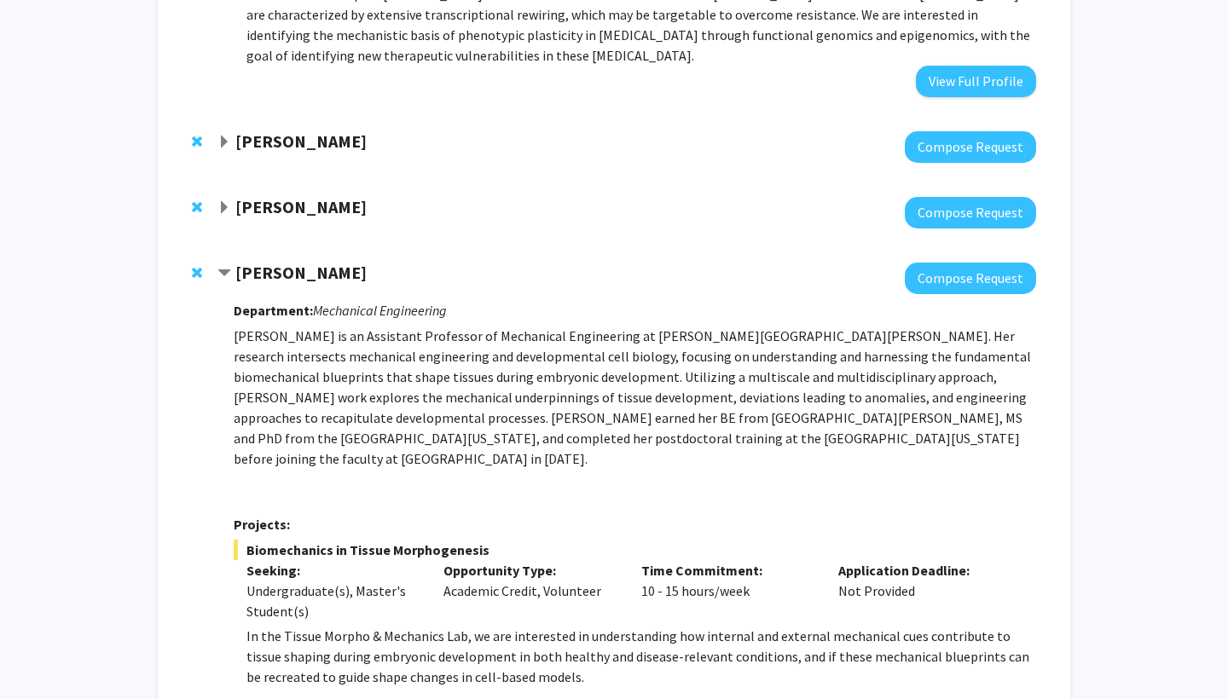
scroll to position [2032, 0]
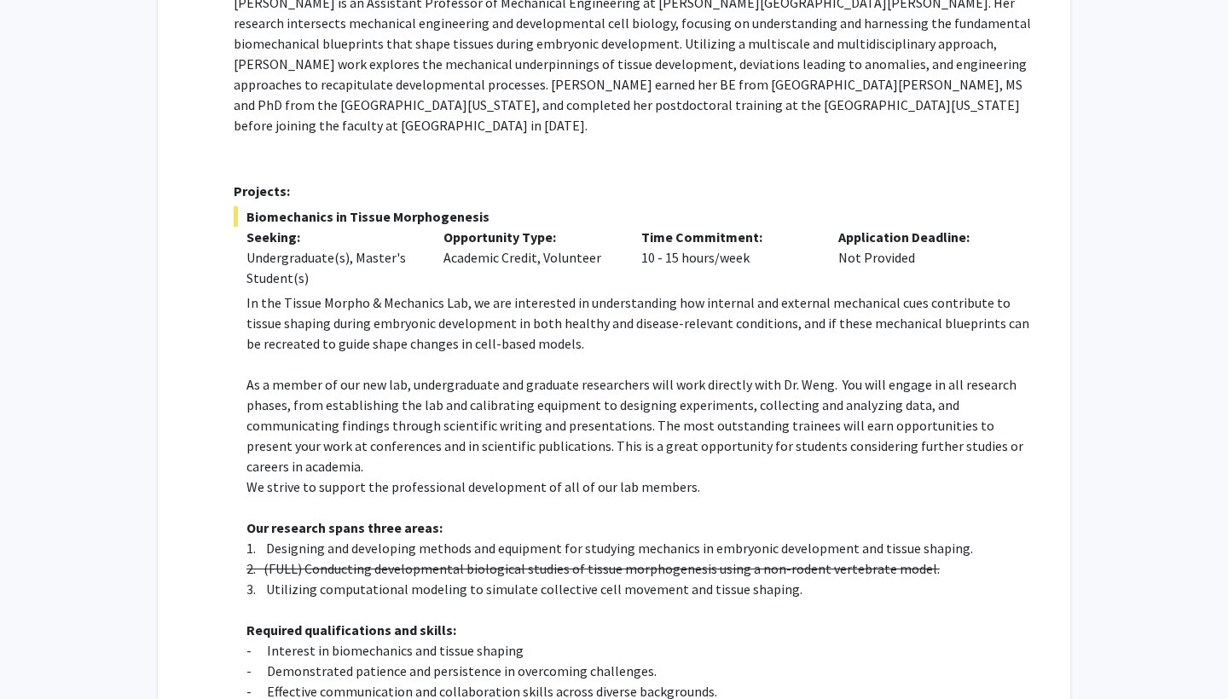
scroll to position [2367, 0]
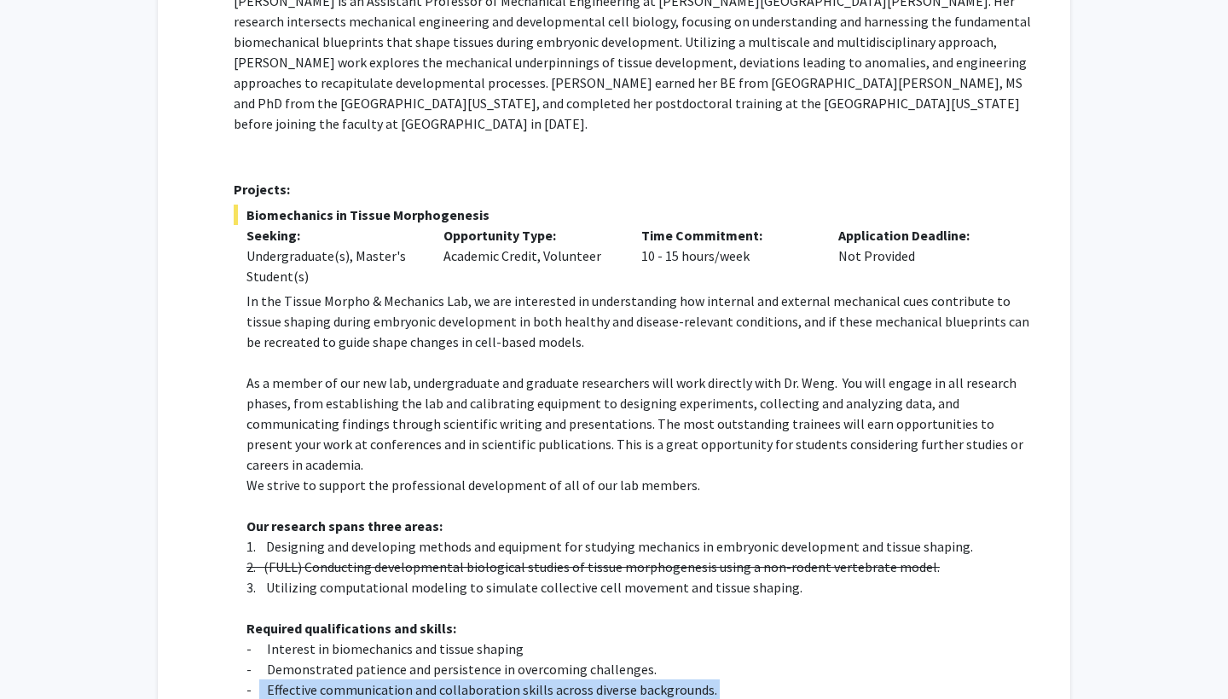
drag, startPoint x: 259, startPoint y: 568, endPoint x: 263, endPoint y: 579, distance: 11.6
click at [263, 579] on div "In the Tissue Morpho & Mechanics Lab, we are interested in understanding how in…" at bounding box center [642, 598] width 790 height 614
click at [263, 699] on p "- Strong problem-solving abilities and self-directed work ethic." at bounding box center [642, 710] width 790 height 20
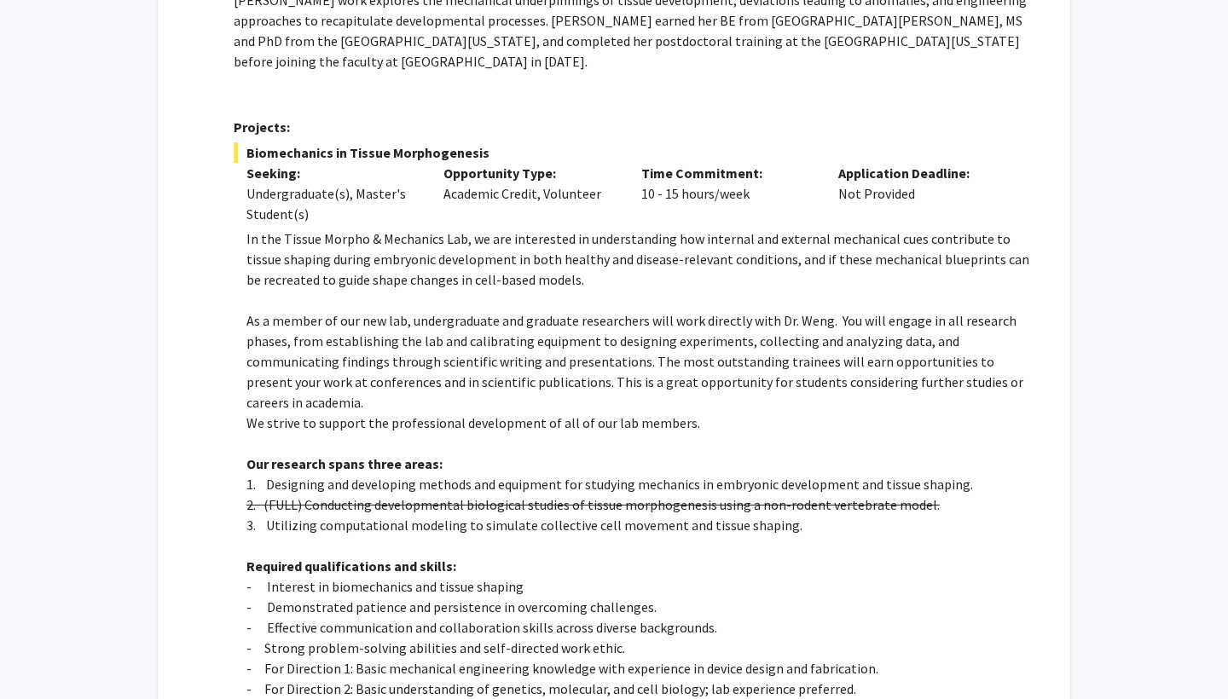
scroll to position [2429, 0]
drag, startPoint x: 260, startPoint y: 591, endPoint x: 261, endPoint y: 604, distance: 12.8
click at [261, 604] on div "In the Tissue Morpho & Mechanics Lab, we are interested in understanding how in…" at bounding box center [642, 536] width 790 height 614
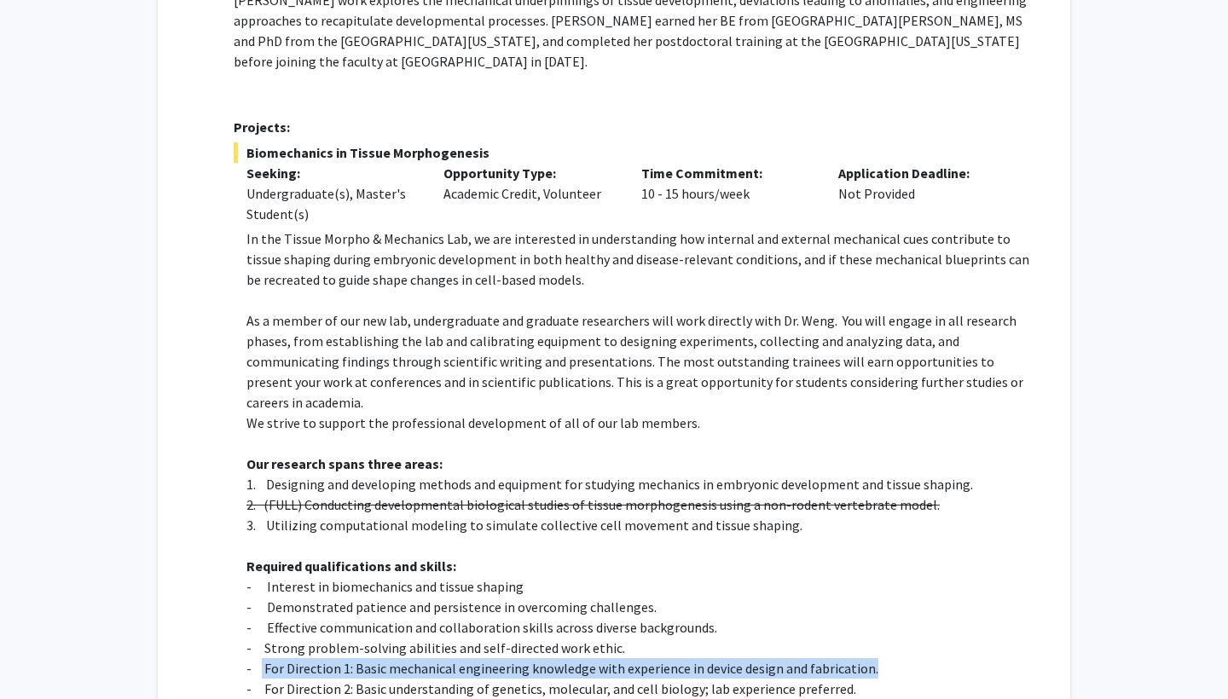
drag, startPoint x: 264, startPoint y: 555, endPoint x: 263, endPoint y: 539, distance: 16.3
click at [263, 659] on p "- For Direction 1: Basic mechanical engineering knowledge with experience in de…" at bounding box center [642, 669] width 790 height 20
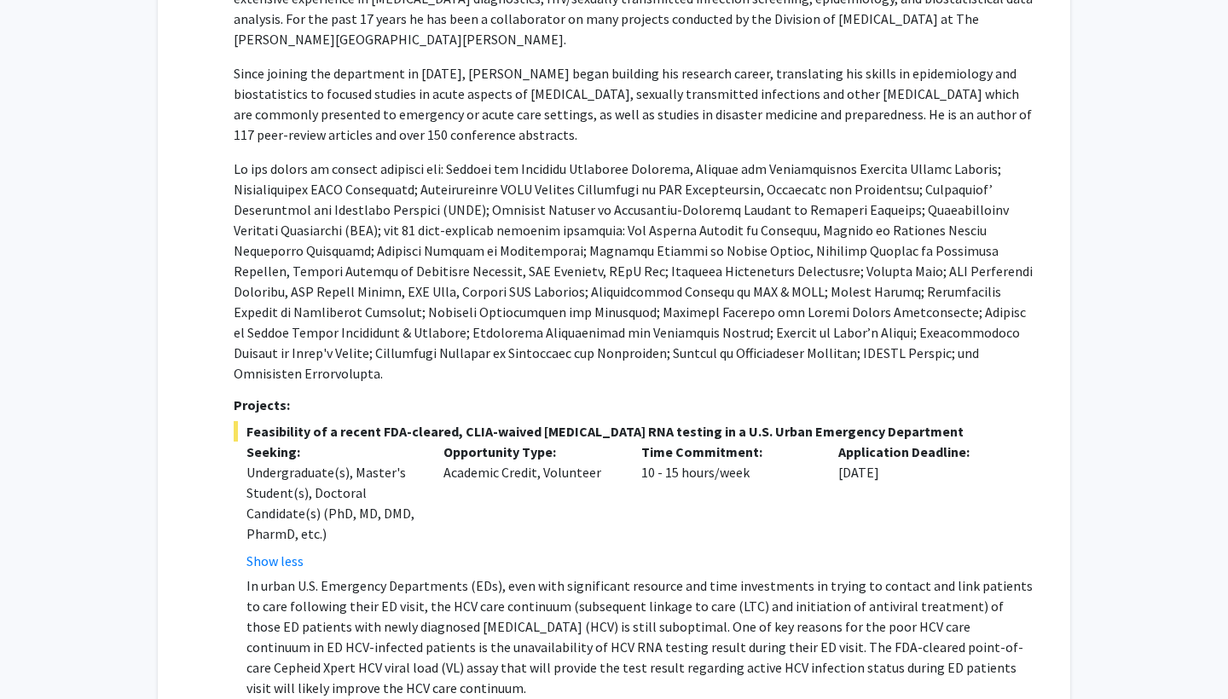
scroll to position [3461, 0]
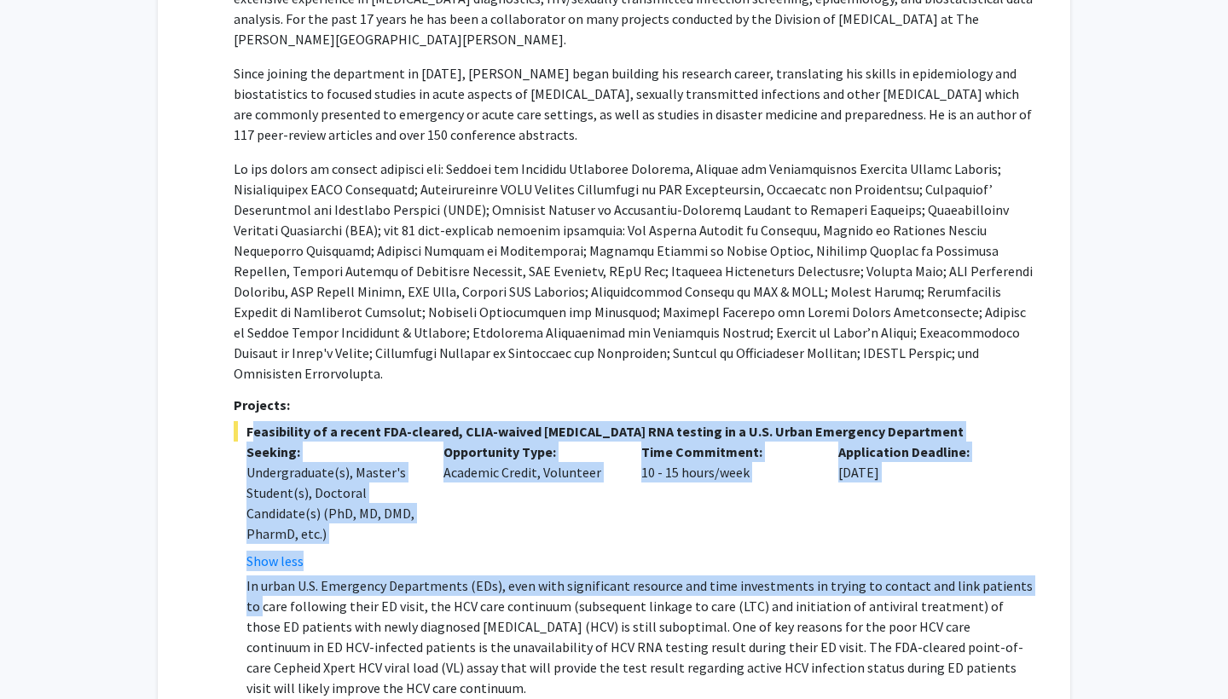
drag, startPoint x: 243, startPoint y: 292, endPoint x: 247, endPoint y: 453, distance: 161.3
click at [247, 453] on div "Feasibility of a recent FDA-cleared, CLIA-waived hepatitis C RNA testing in a U…" at bounding box center [635, 665] width 803 height 489
click at [247, 576] on p "In urban U.S. Emergency Departments (EDs), even with significant resource and t…" at bounding box center [642, 637] width 790 height 123
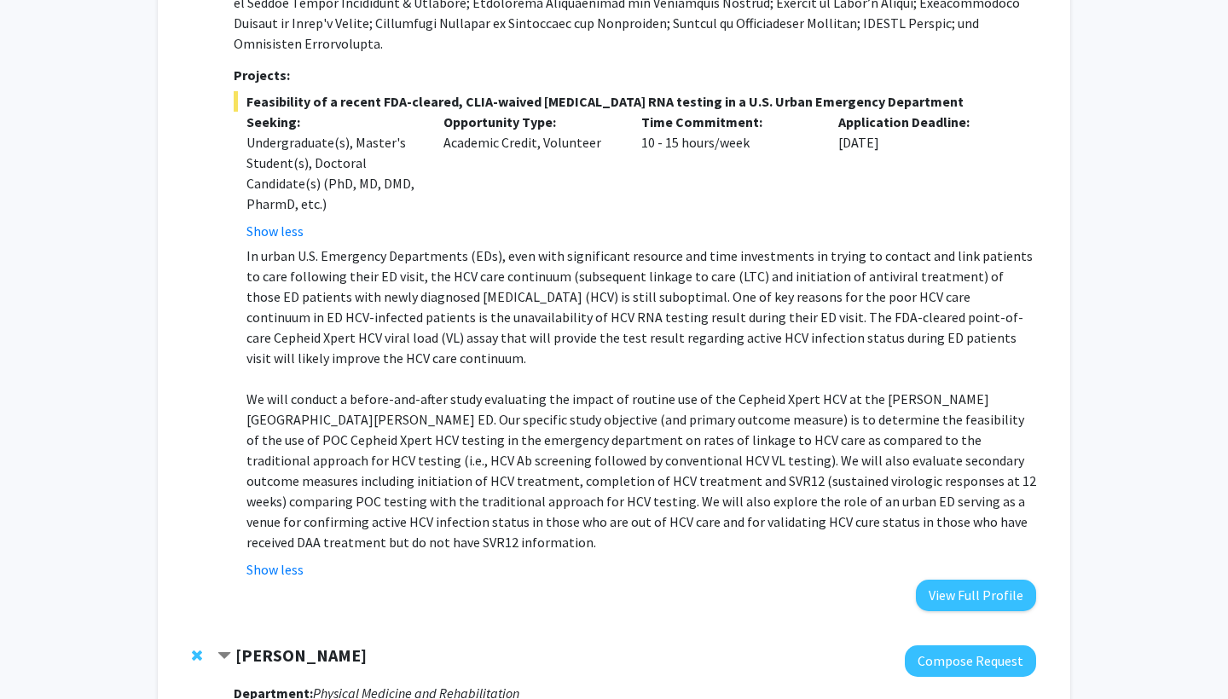
scroll to position [3807, 0]
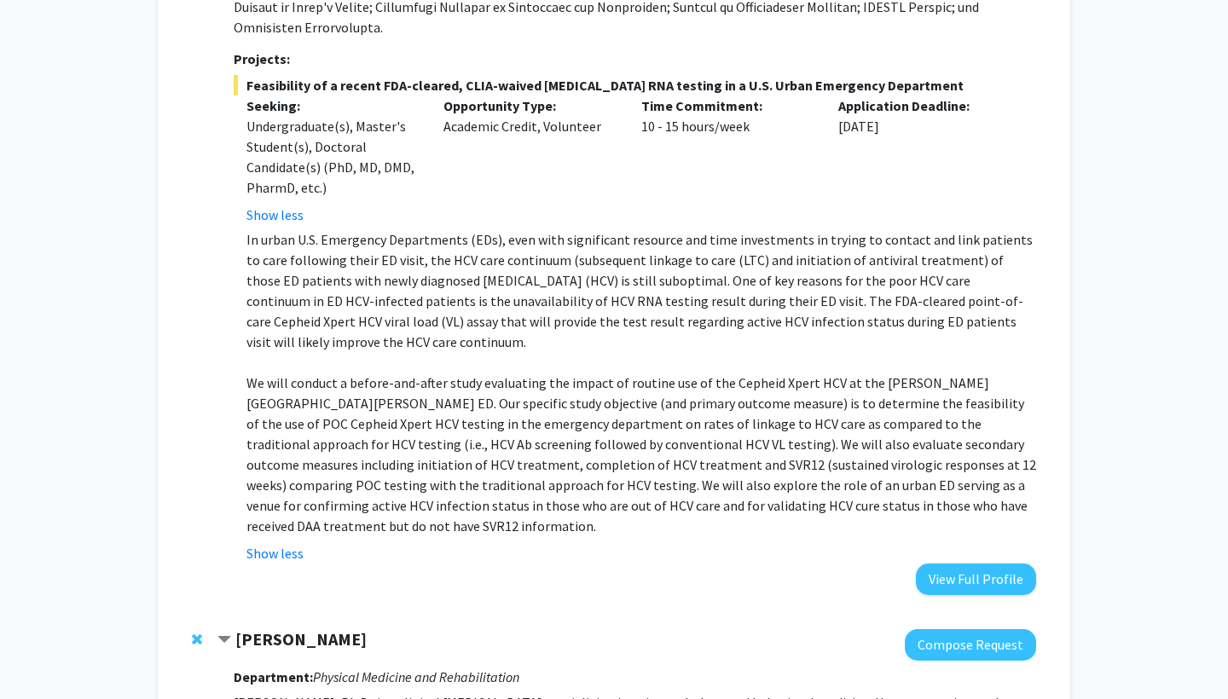
click at [997, 543] on div "Show less" at bounding box center [642, 553] width 790 height 20
click at [992, 564] on button "View Full Profile" at bounding box center [976, 580] width 120 height 32
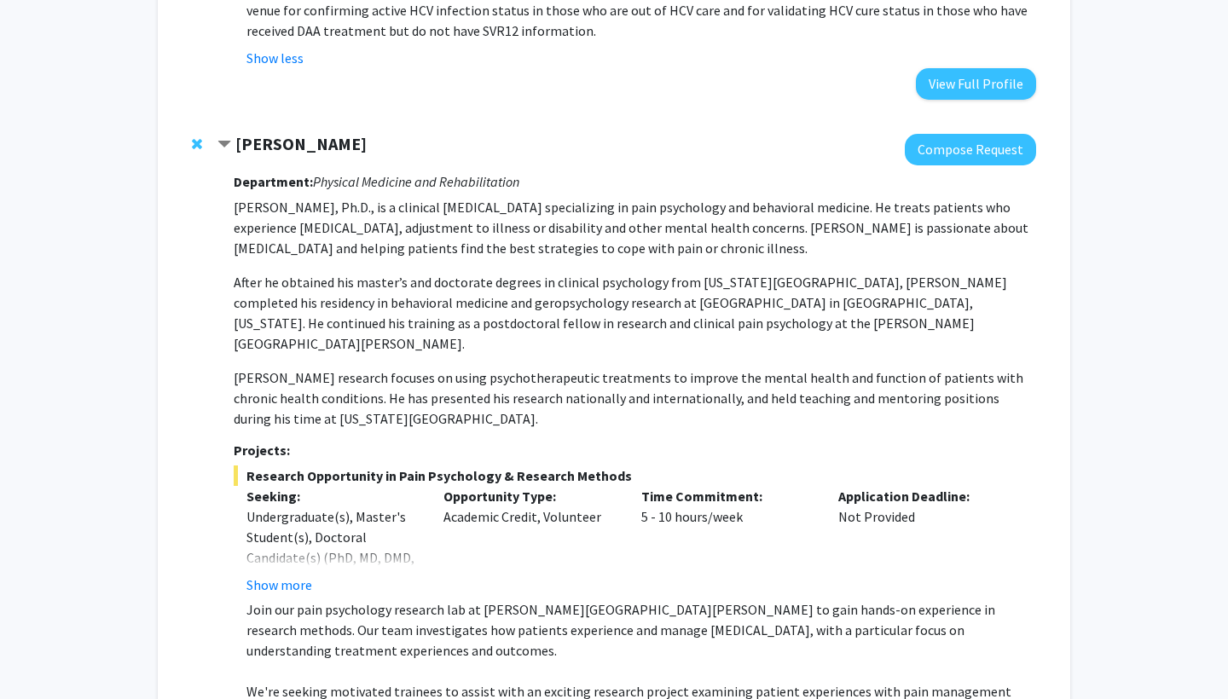
scroll to position [4305, 0]
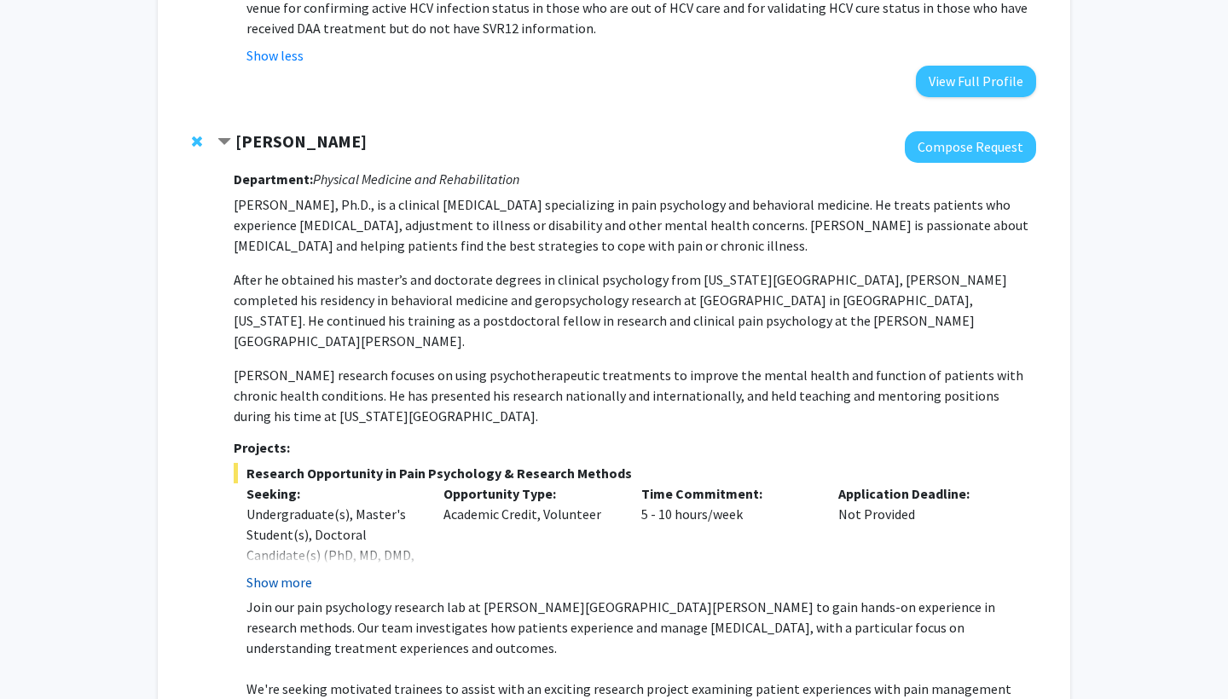
click at [292, 572] on button "Show more" at bounding box center [280, 582] width 66 height 20
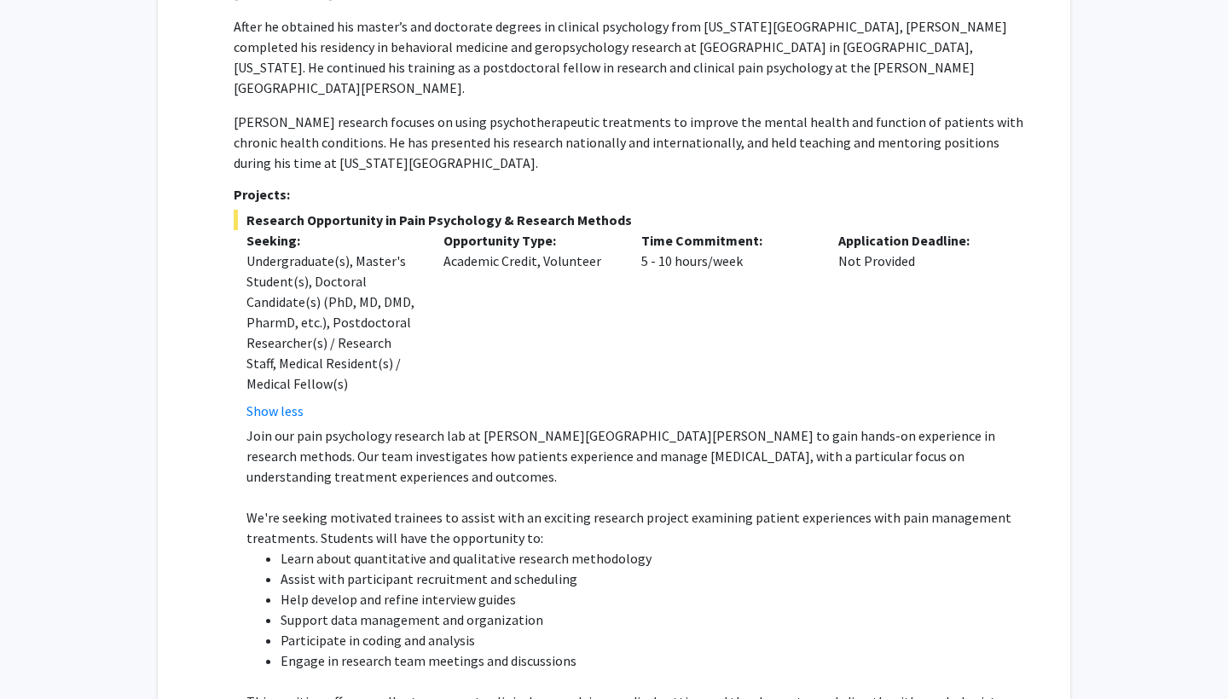
scroll to position [4558, 0]
drag, startPoint x: 286, startPoint y: 378, endPoint x: 287, endPoint y: 391, distance: 12.8
click at [287, 548] on ul "Learn about quantitative and qualitative research methodology Assist with parti…" at bounding box center [642, 609] width 790 height 123
click at [287, 569] on li "Assist with participant recruitment and scheduling" at bounding box center [659, 579] width 756 height 20
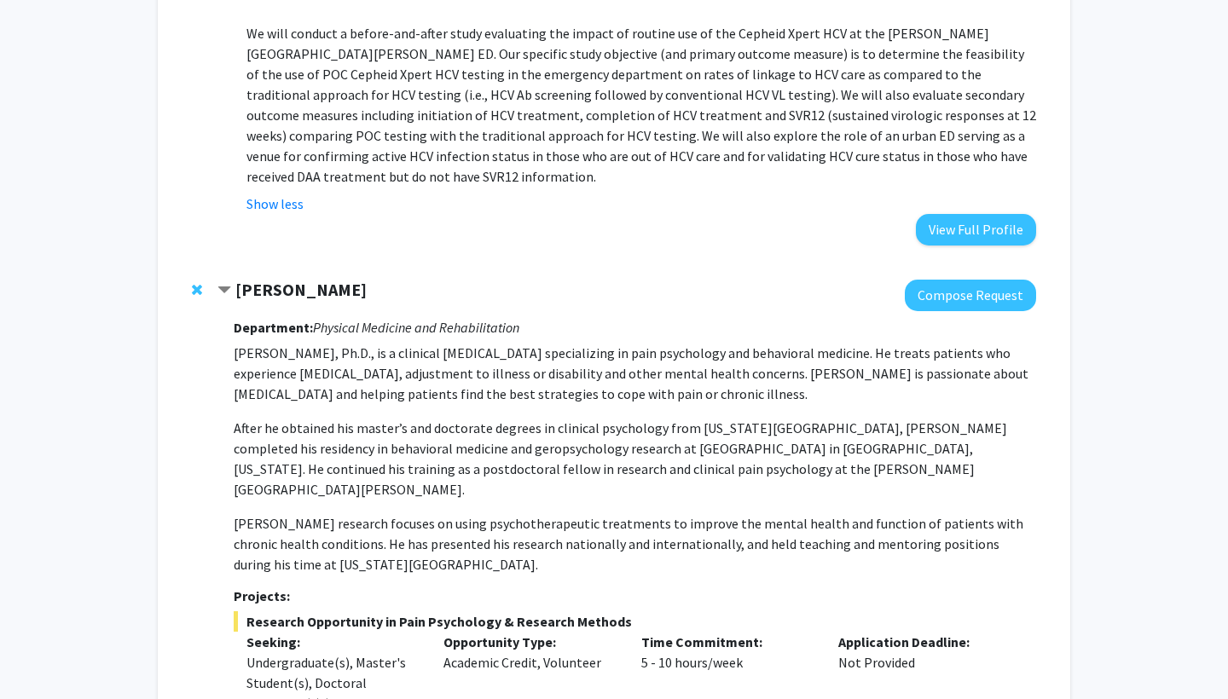
scroll to position [4148, 0]
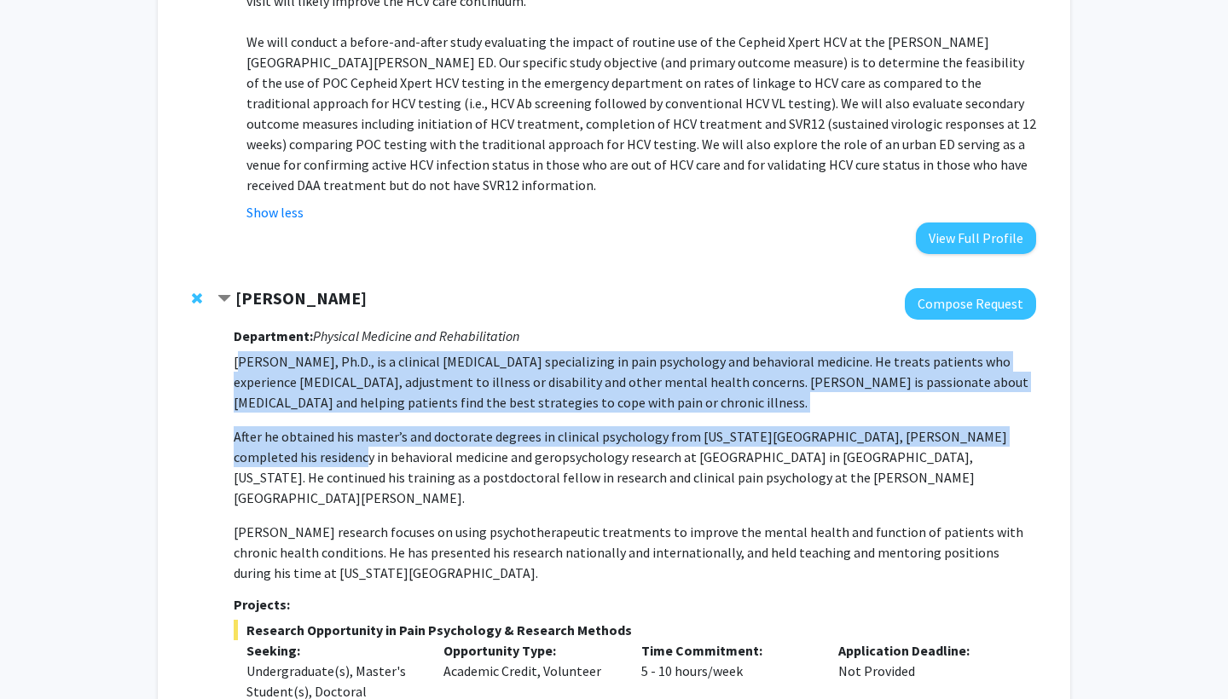
drag, startPoint x: 239, startPoint y: 204, endPoint x: 271, endPoint y: 285, distance: 87.3
click at [271, 351] on p "Fenan Rassu, Ph.D., is a clinical psychologist specializing in pain psychology …" at bounding box center [635, 467] width 803 height 232
click at [271, 426] on p "After he obtained his master’s and doctorate degrees in clinical psychology fro…" at bounding box center [635, 467] width 803 height 82
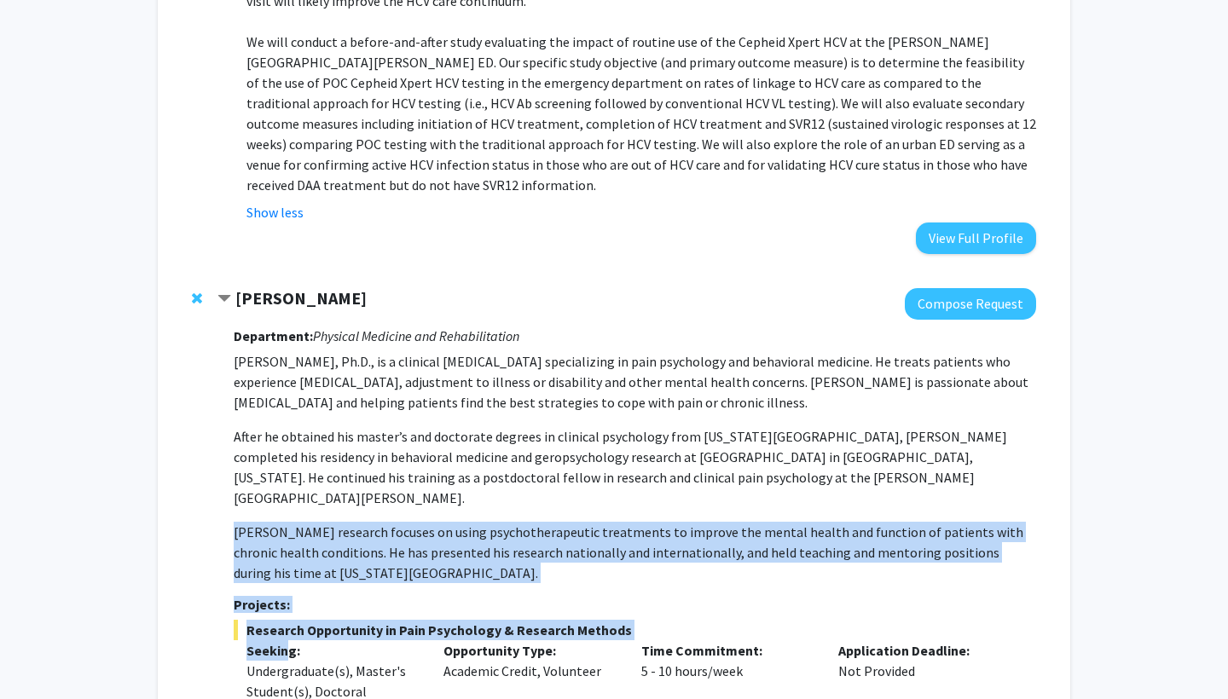
drag, startPoint x: 227, startPoint y: 341, endPoint x: 291, endPoint y: 464, distance: 138.5
click at [291, 641] on p "Seeking:" at bounding box center [333, 651] width 172 height 20
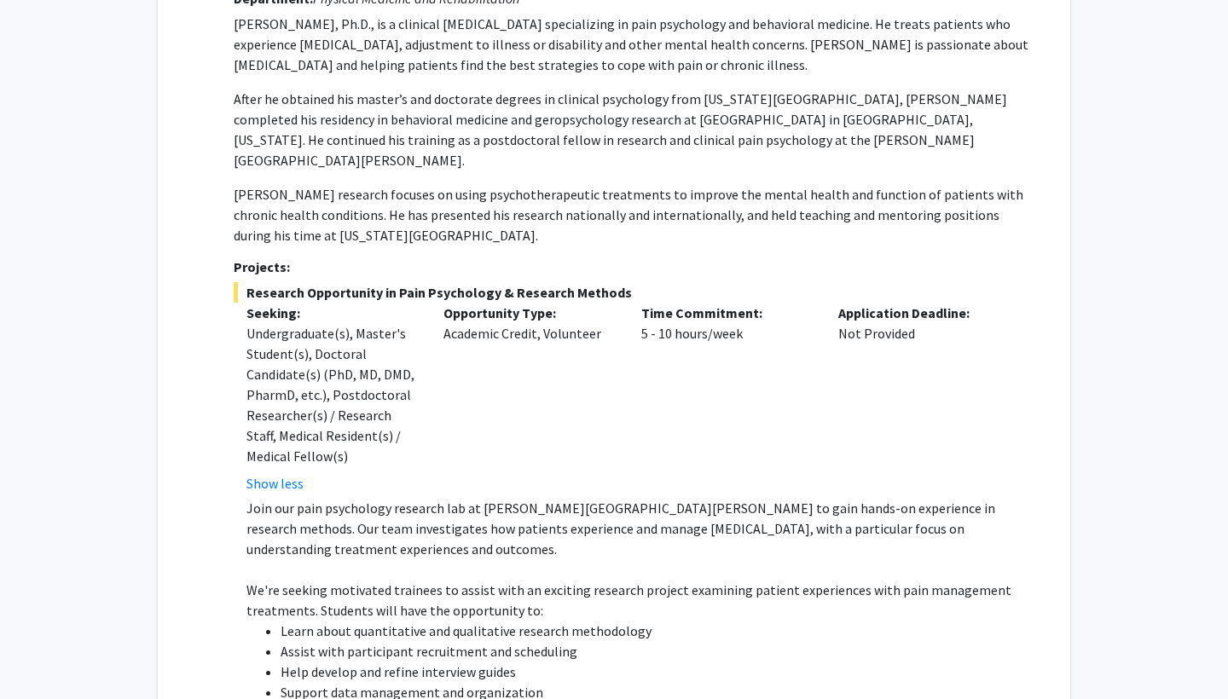
scroll to position [4486, 0]
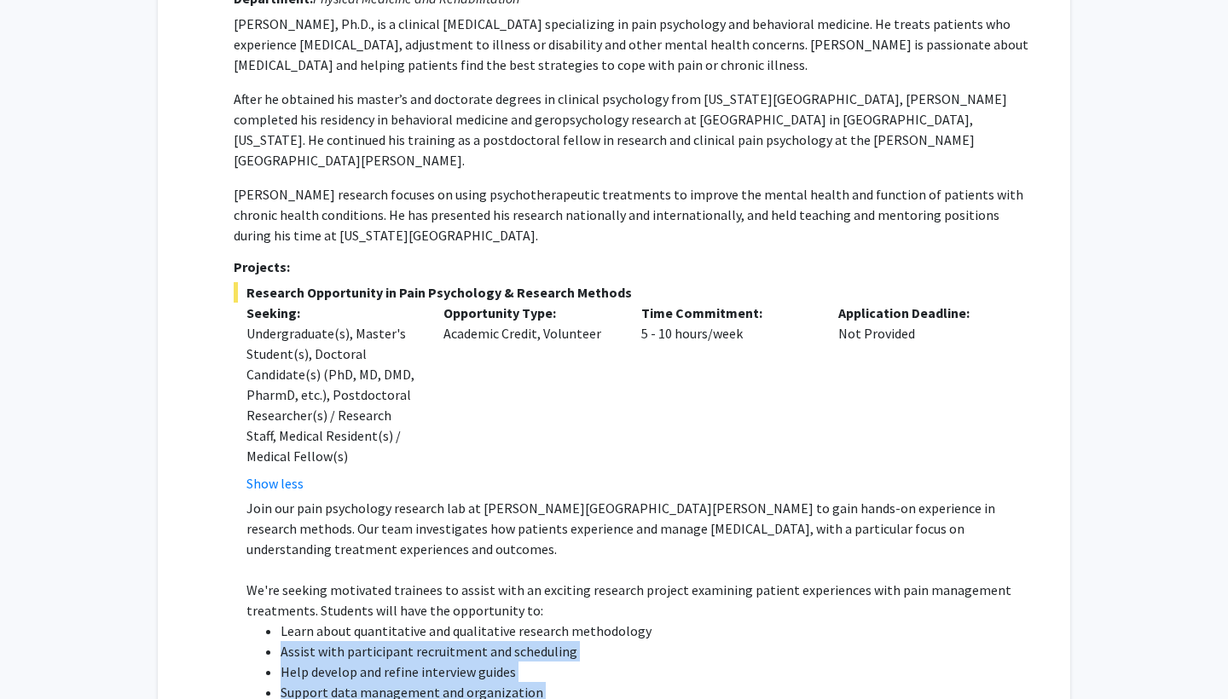
drag, startPoint x: 281, startPoint y: 467, endPoint x: 337, endPoint y: 581, distance: 126.3
click at [337, 581] on div "Join our pain psychology research lab at Johns Hopkins School of Medicine to ga…" at bounding box center [642, 692] width 790 height 389
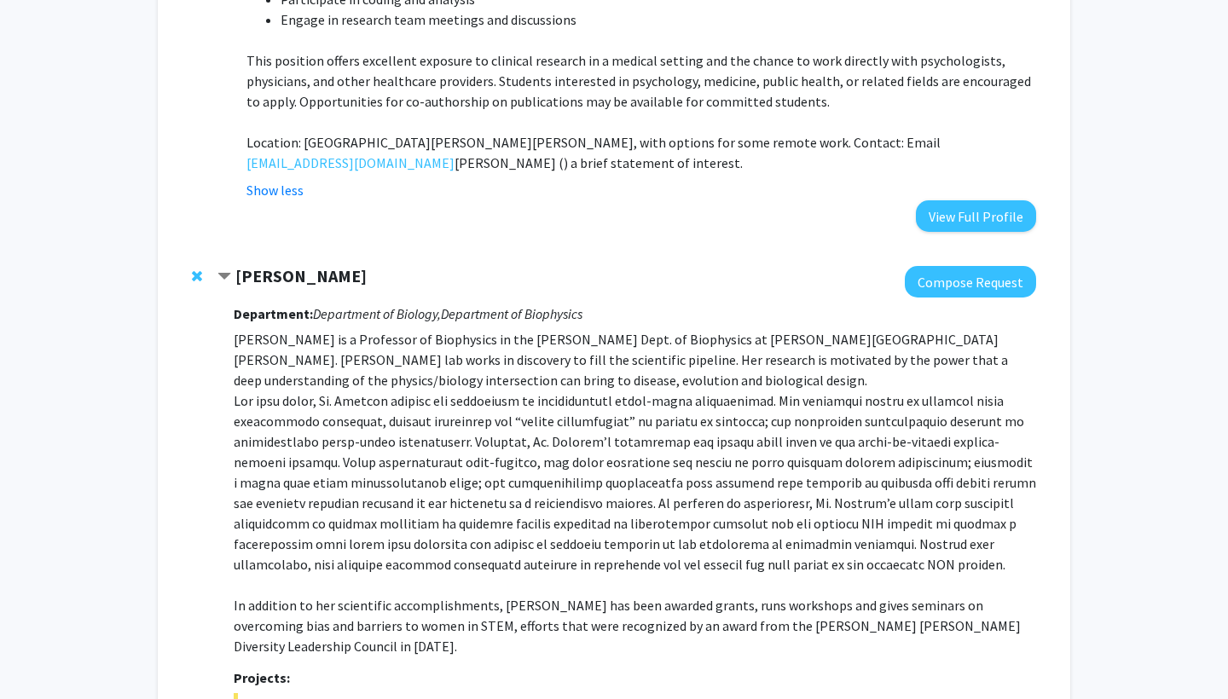
scroll to position [5191, 0]
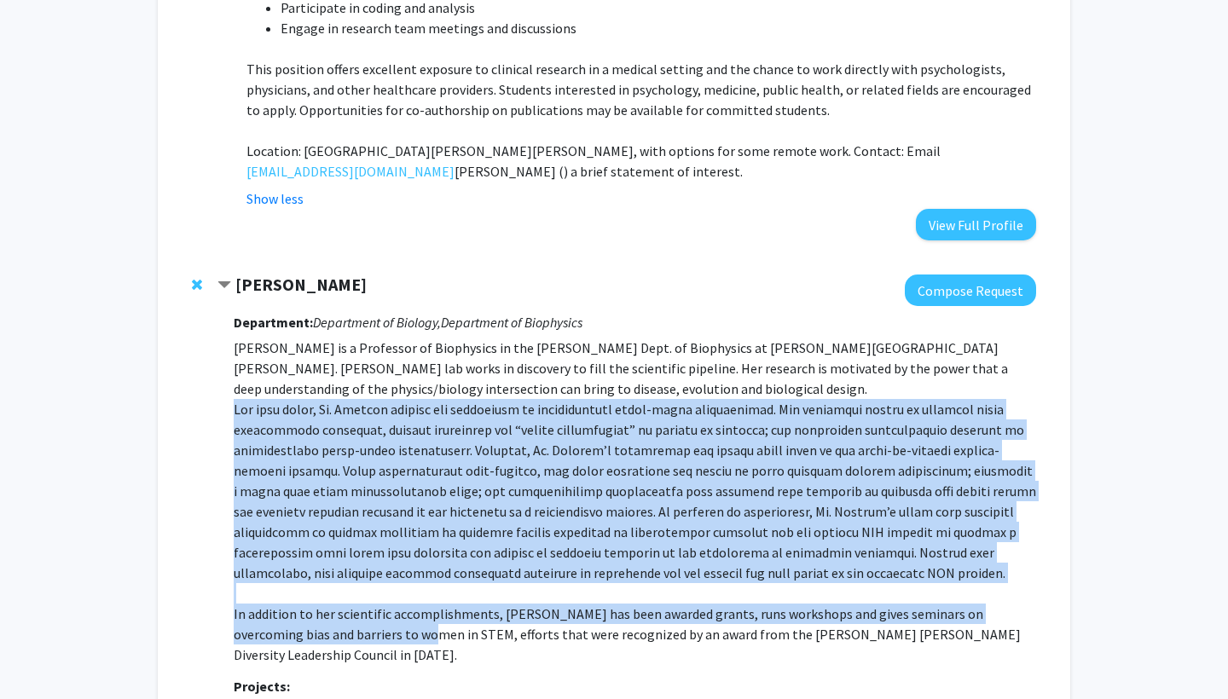
drag, startPoint x: 232, startPoint y: 214, endPoint x: 354, endPoint y: 457, distance: 272.0
click at [354, 457] on div "Karen Fleming Compose Request Department: Department of Biology, Department of …" at bounding box center [627, 704] width 819 height 859
click at [354, 457] on p "Karen Fleming is a Professor of Biophysics in the TC Jenkins Dept. of Biophysic…" at bounding box center [635, 502] width 803 height 328
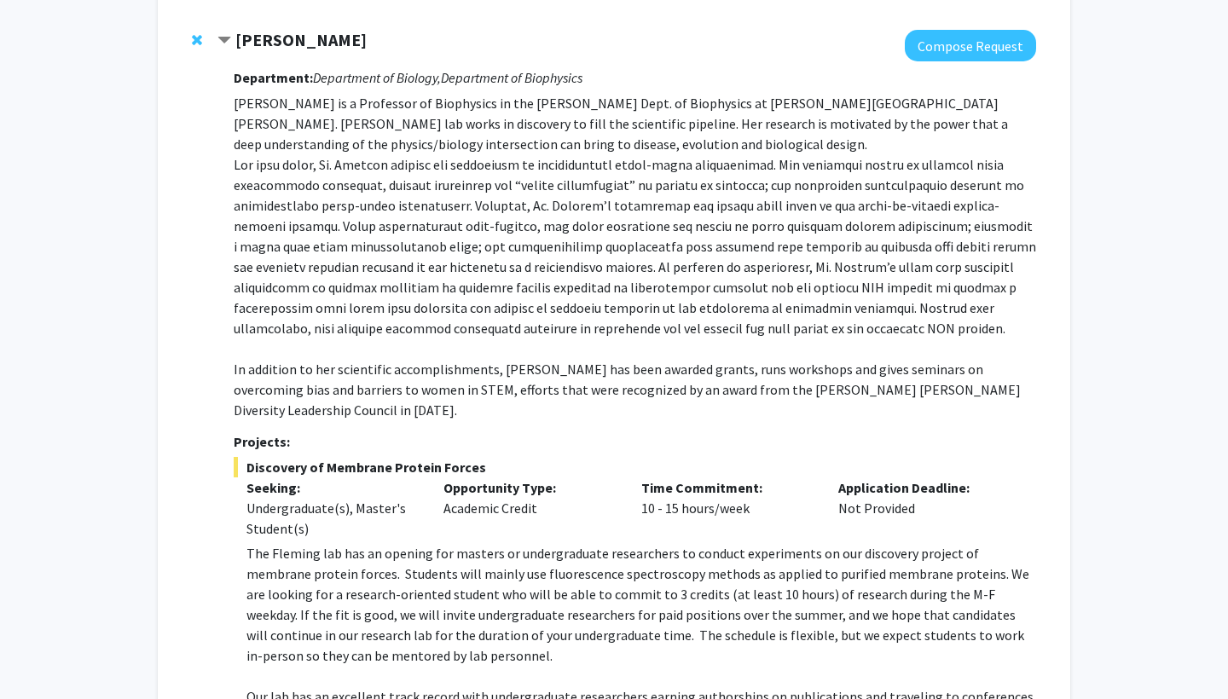
scroll to position [5436, 0]
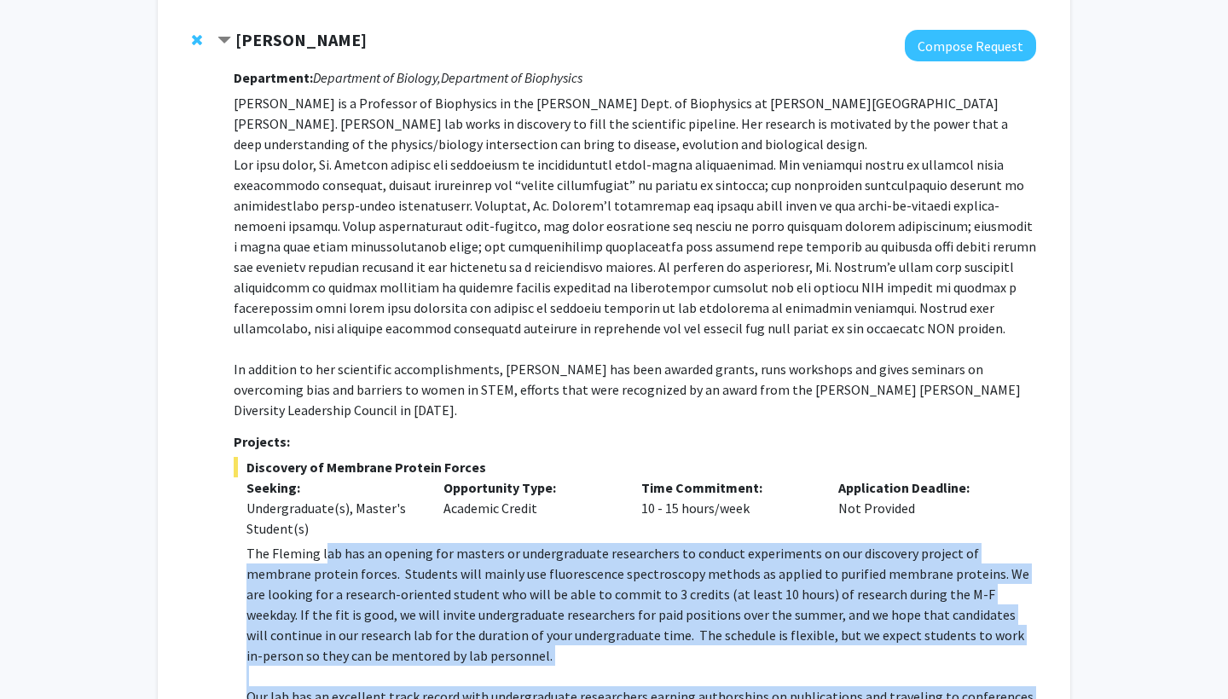
drag, startPoint x: 324, startPoint y: 346, endPoint x: 343, endPoint y: 522, distance: 176.7
click at [343, 543] on div "The Fleming lab has an opening for masters or undergraduate researchers to cond…" at bounding box center [642, 686] width 790 height 287
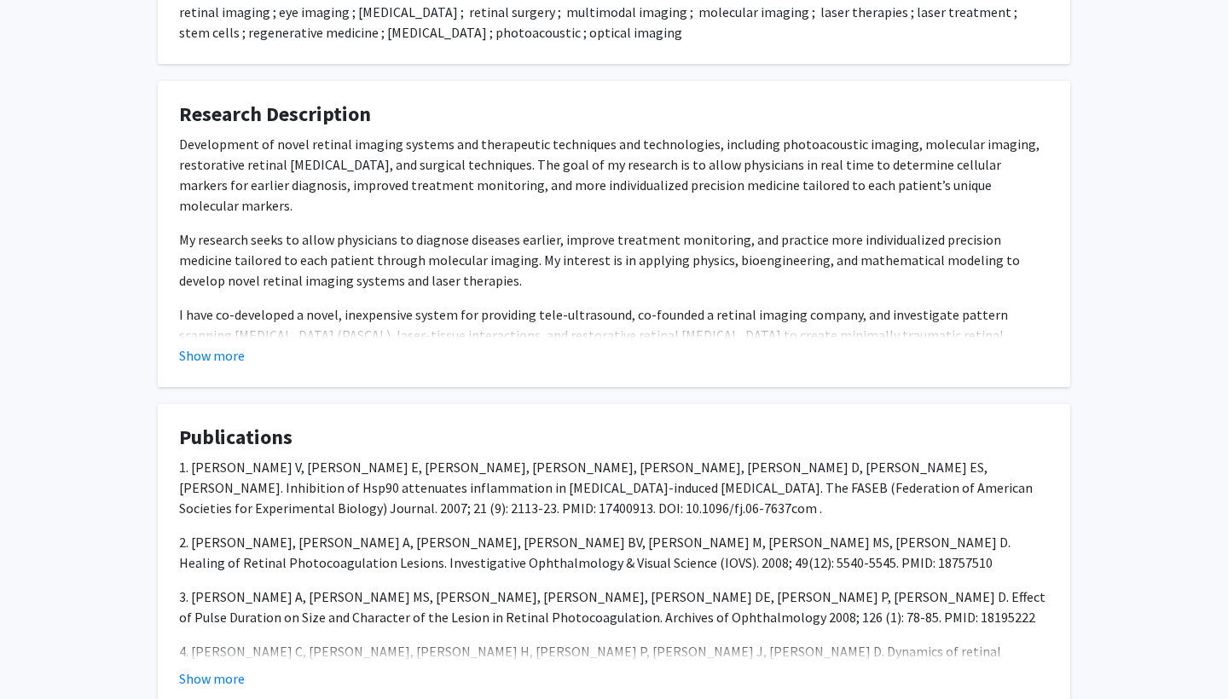
scroll to position [1031, 0]
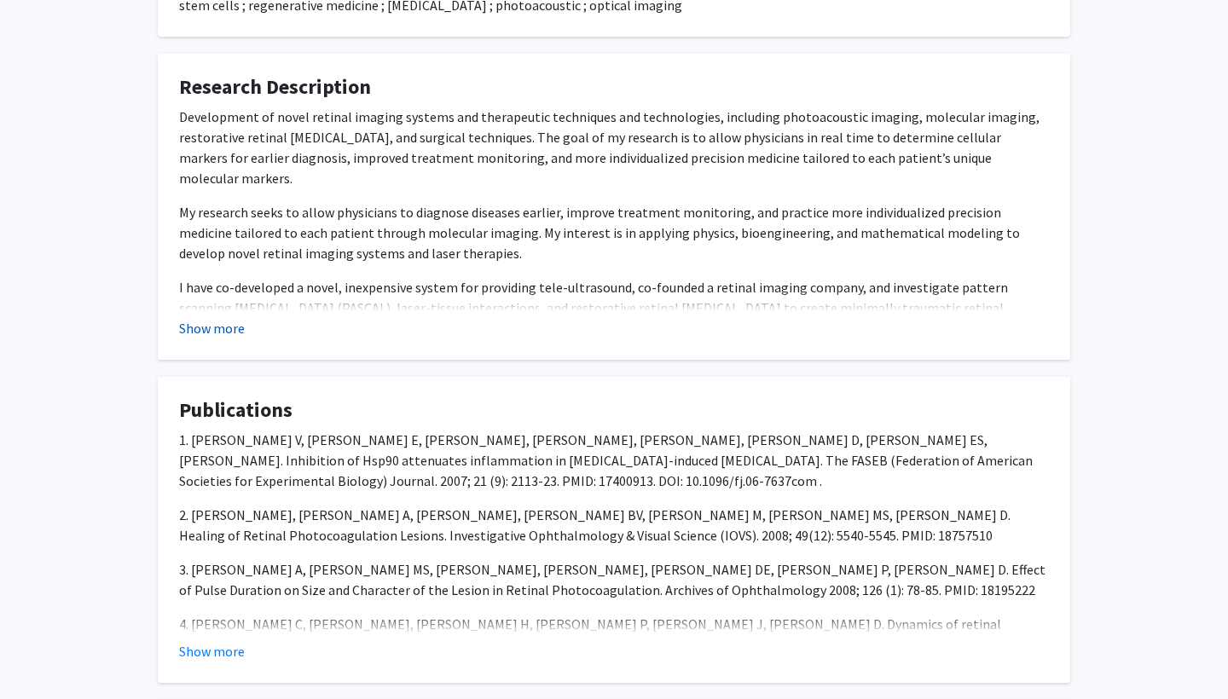
click at [225, 321] on button "Show more" at bounding box center [212, 328] width 66 height 20
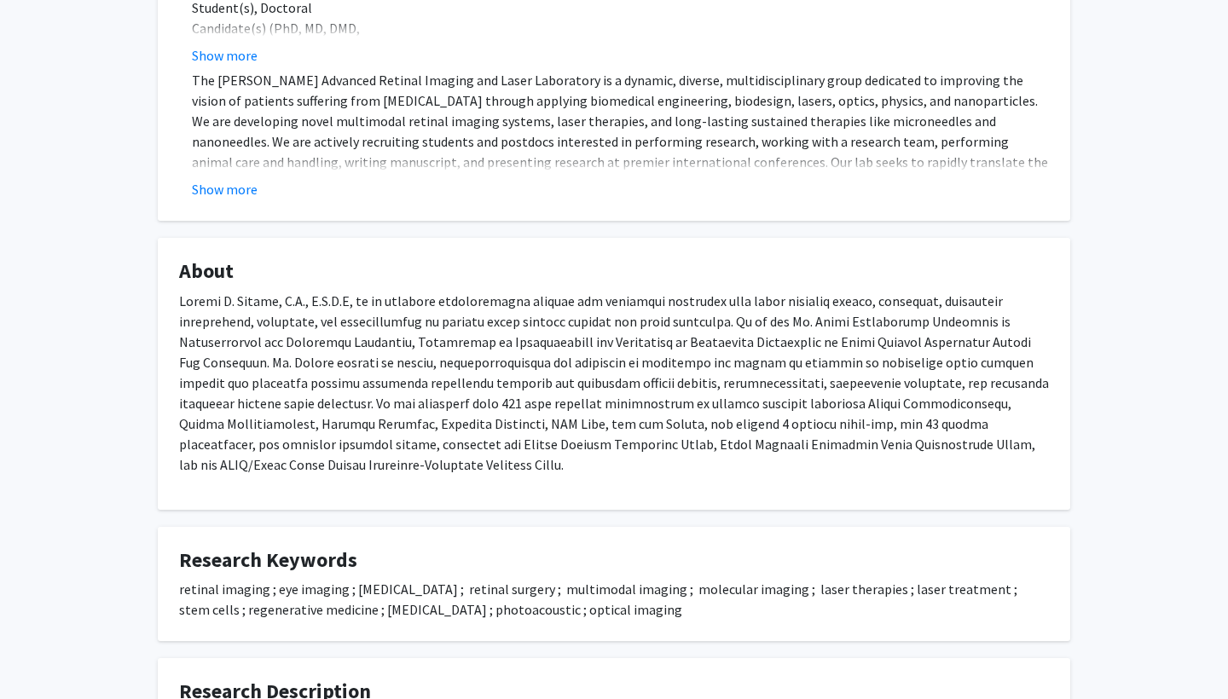
scroll to position [424, 0]
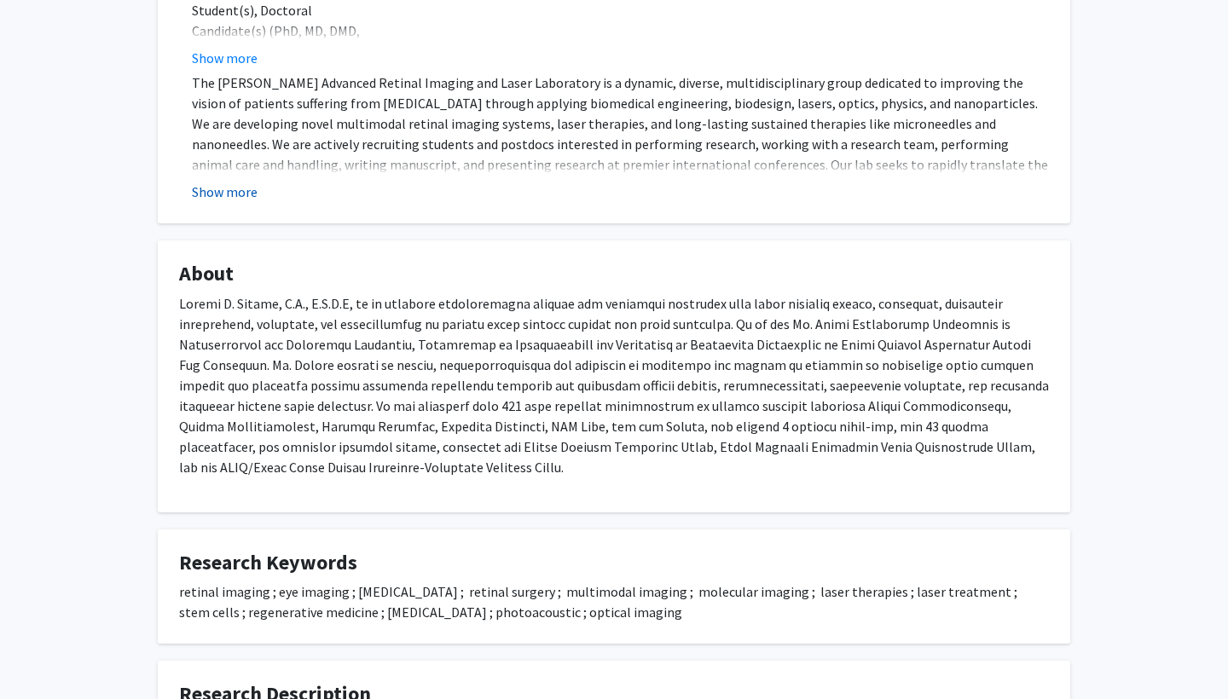
click at [209, 193] on button "Show more" at bounding box center [225, 192] width 66 height 20
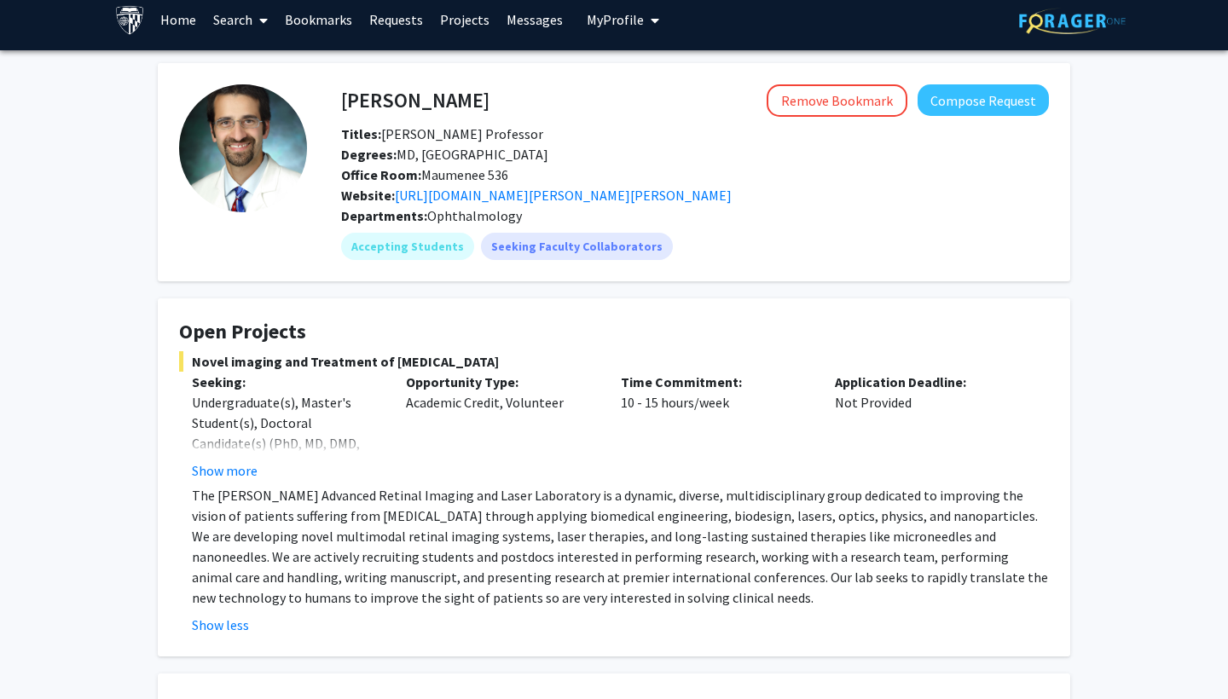
scroll to position [11, 0]
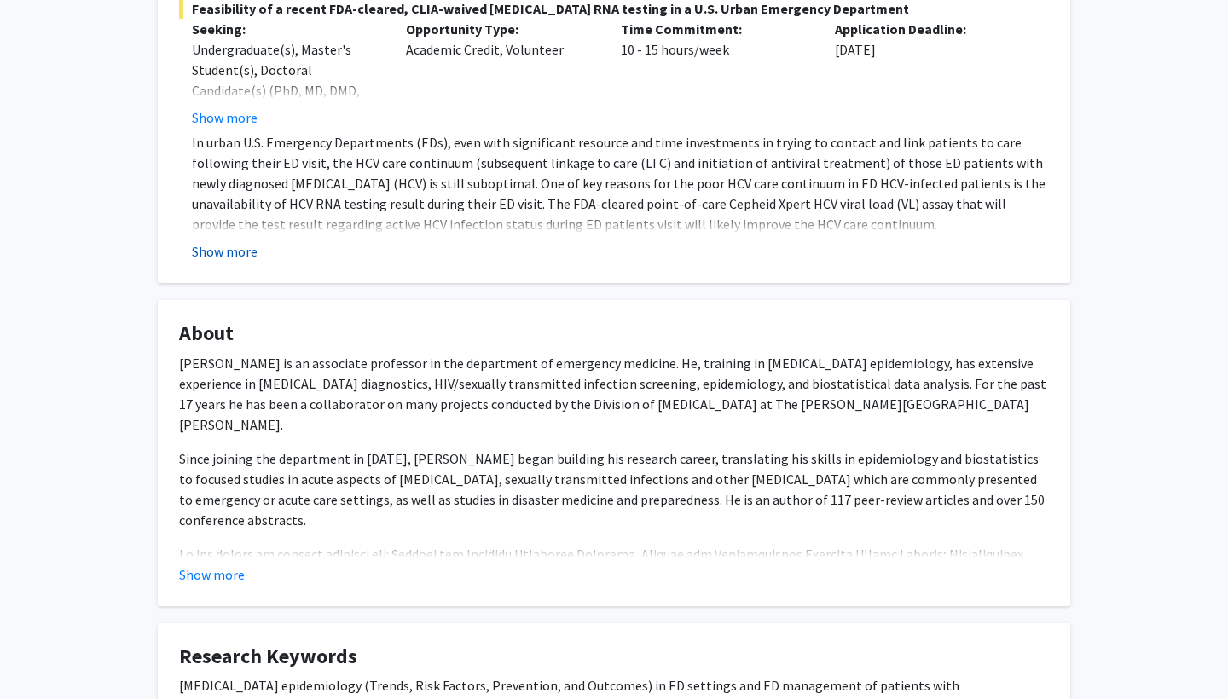
scroll to position [459, 0]
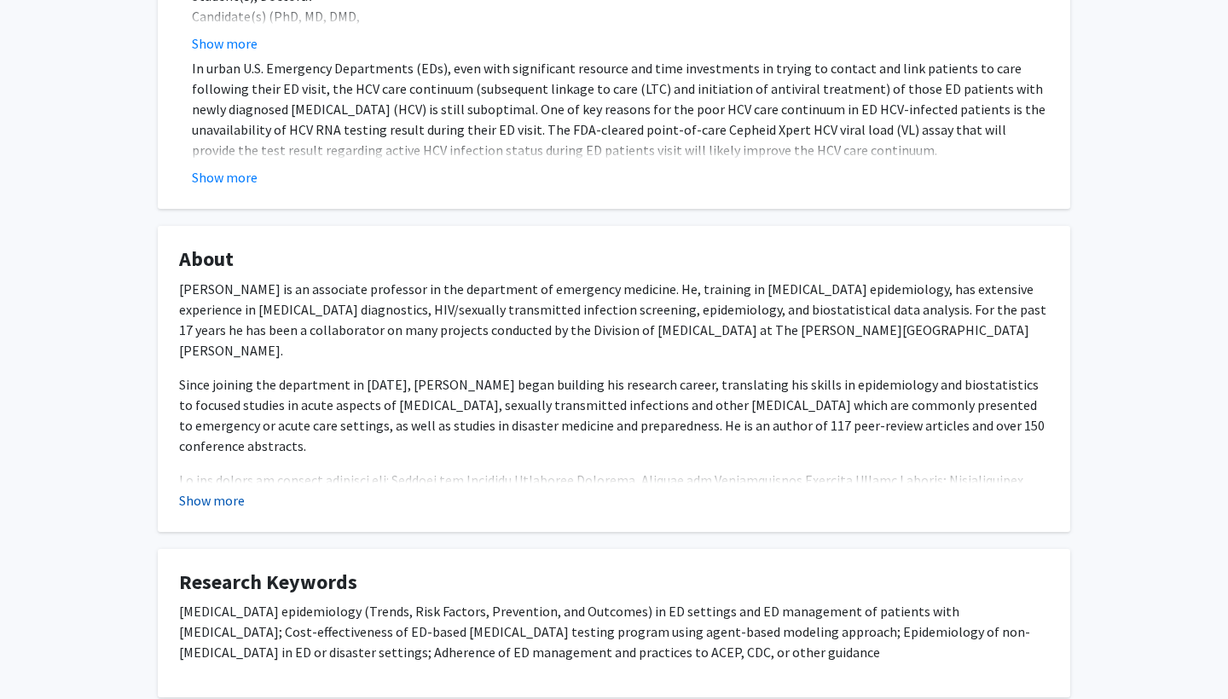
click at [214, 500] on button "Show more" at bounding box center [212, 500] width 66 height 20
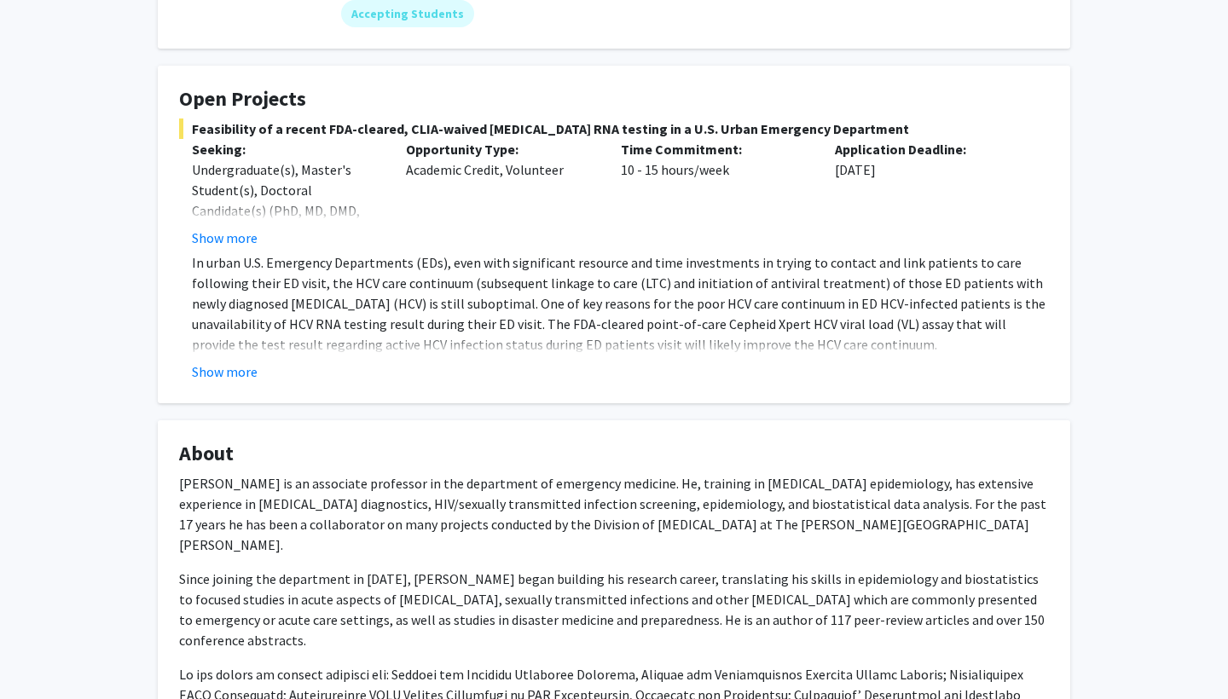
scroll to position [157, 0]
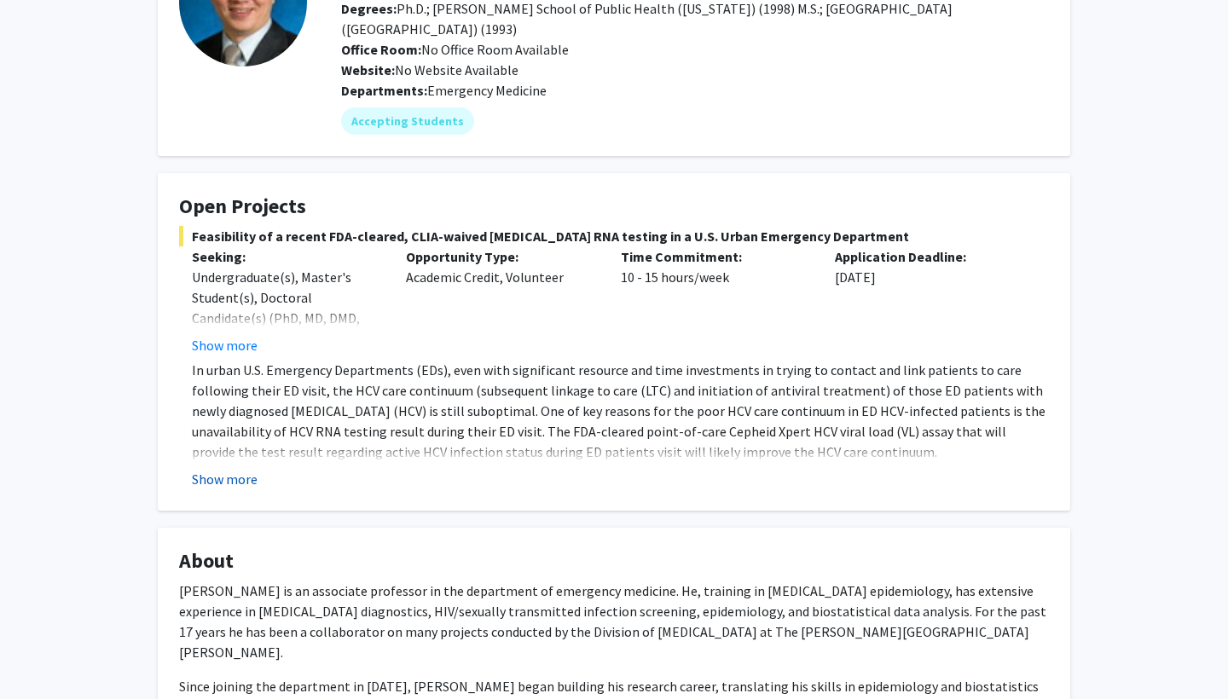
click at [223, 484] on button "Show more" at bounding box center [225, 479] width 66 height 20
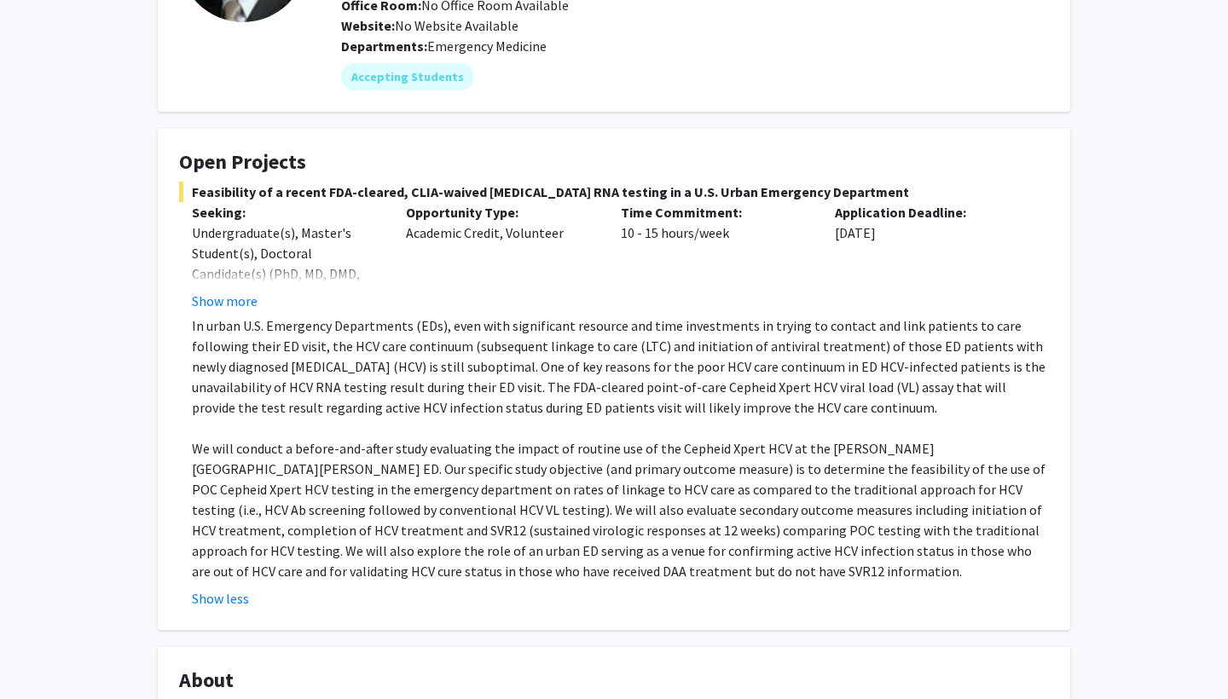
scroll to position [201, 0]
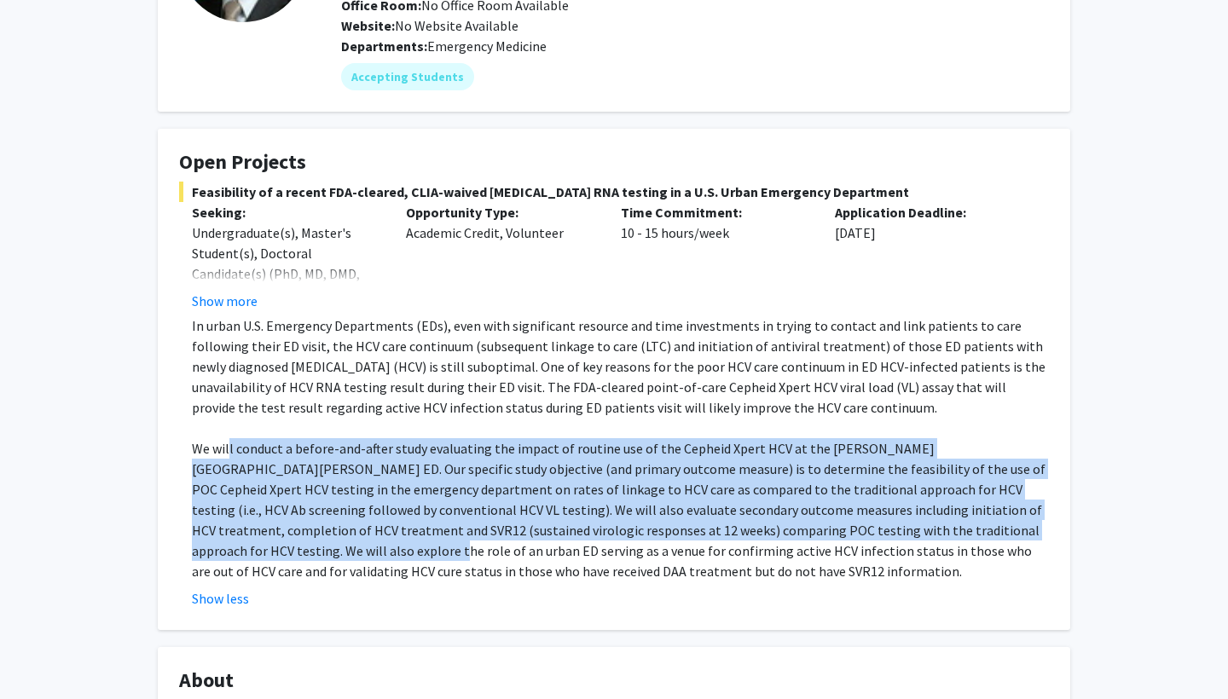
drag, startPoint x: 228, startPoint y: 454, endPoint x: 236, endPoint y: 554, distance: 101.0
click at [236, 554] on p "We will conduct a before-and-after study evaluating the impact of routine use o…" at bounding box center [620, 509] width 857 height 143
